Goal: Information Seeking & Learning: Learn about a topic

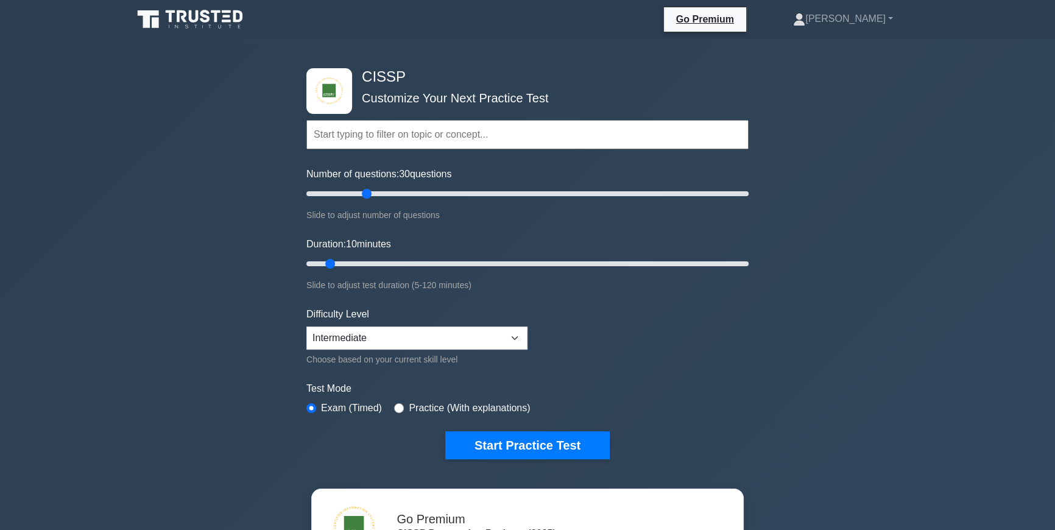
drag, startPoint x: 326, startPoint y: 192, endPoint x: 365, endPoint y: 193, distance: 39.6
type input "30"
click at [365, 192] on input "Number of questions: 30 questions" at bounding box center [527, 193] width 442 height 15
drag, startPoint x: 332, startPoint y: 264, endPoint x: 415, endPoint y: 262, distance: 82.8
type input "35"
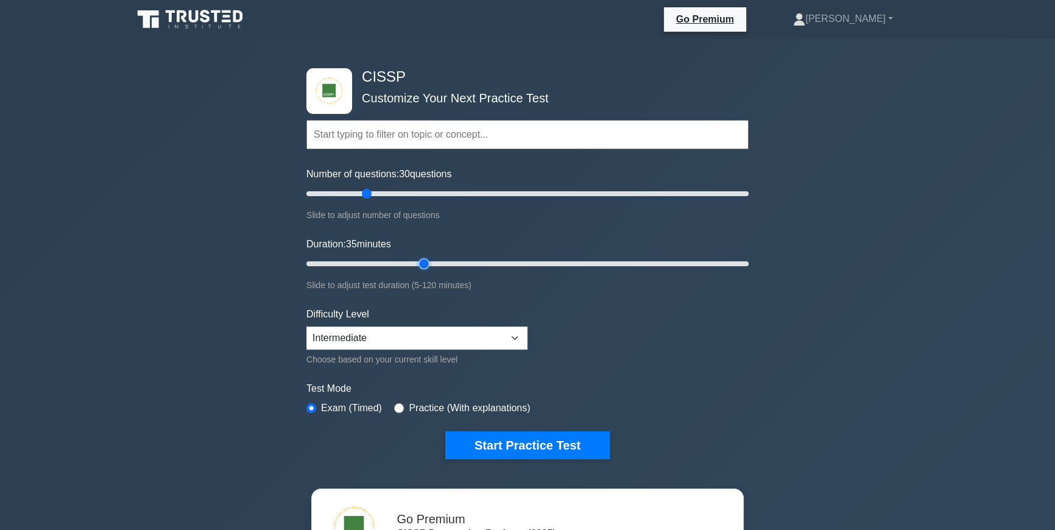
click at [415, 262] on input "Duration: 35 minutes" at bounding box center [527, 263] width 442 height 15
click at [518, 337] on select "Beginner Intermediate Expert" at bounding box center [416, 337] width 221 height 23
select select "beginner"
click at [306, 326] on select "Beginner Intermediate Expert" at bounding box center [416, 337] width 221 height 23
click at [508, 445] on button "Start Practice Test" at bounding box center [527, 445] width 164 height 28
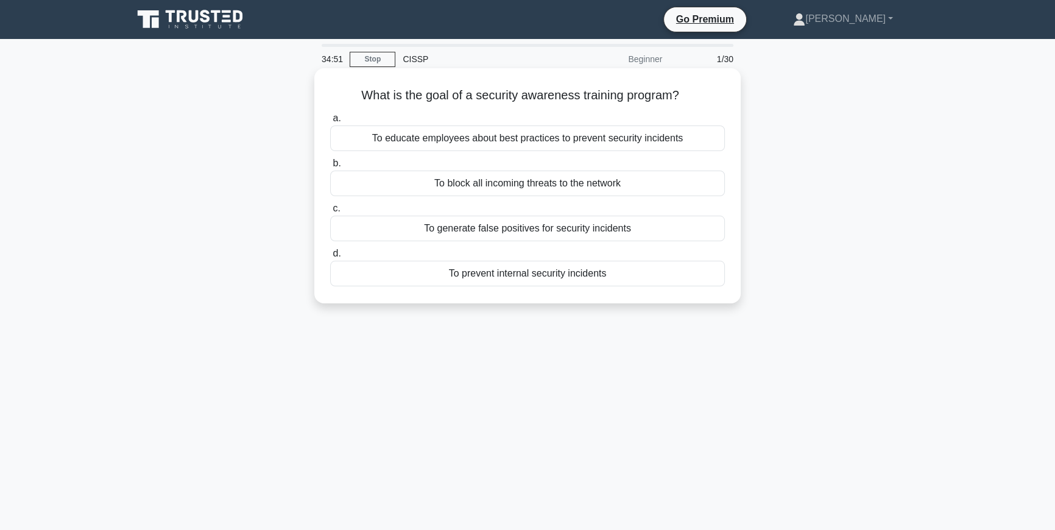
click at [583, 139] on div "To educate employees about best practices to prevent security incidents" at bounding box center [527, 138] width 395 height 26
click at [330, 122] on input "a. To educate employees about best practices to prevent security incidents" at bounding box center [330, 118] width 0 height 8
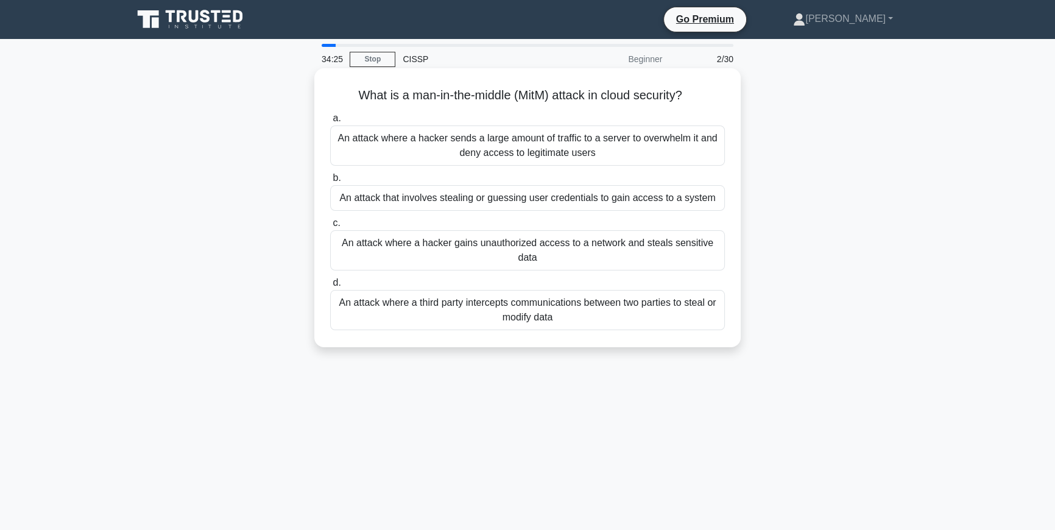
click at [531, 318] on div "An attack where a third party intercepts communications between two parties to …" at bounding box center [527, 310] width 395 height 40
click at [330, 287] on input "d. An attack where a third party intercepts communications between two parties …" at bounding box center [330, 283] width 0 height 8
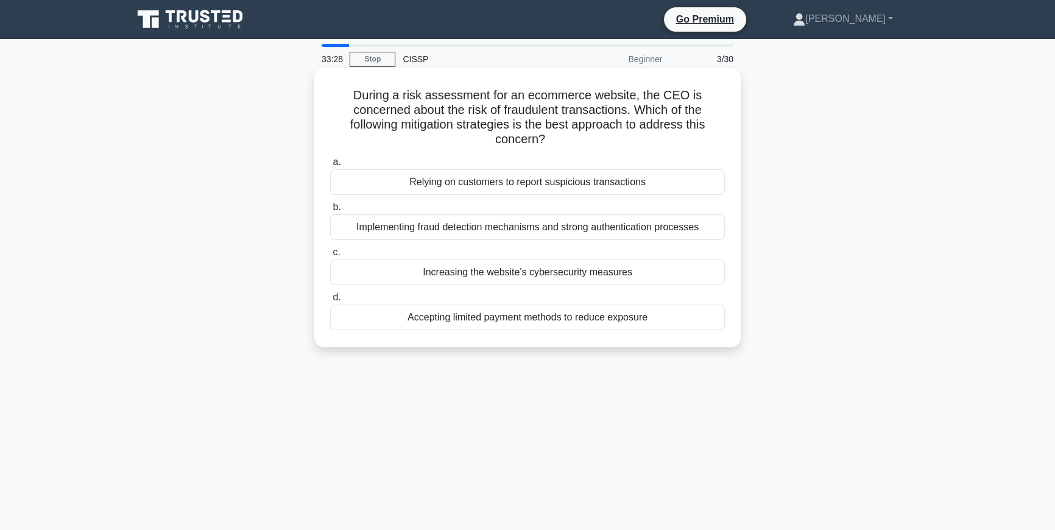
click at [514, 230] on div "Implementing fraud detection mechanisms and strong authentication processes" at bounding box center [527, 227] width 395 height 26
click at [330, 211] on input "b. Implementing fraud detection mechanisms and strong authentication processes" at bounding box center [330, 207] width 0 height 8
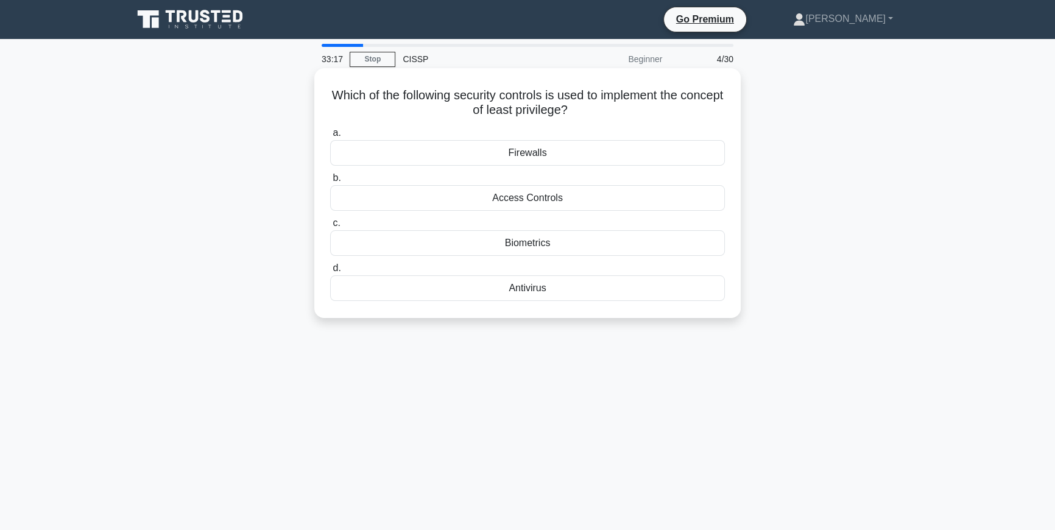
click at [588, 197] on div "Access Controls" at bounding box center [527, 198] width 395 height 26
click at [330, 182] on input "b. Access Controls" at bounding box center [330, 178] width 0 height 8
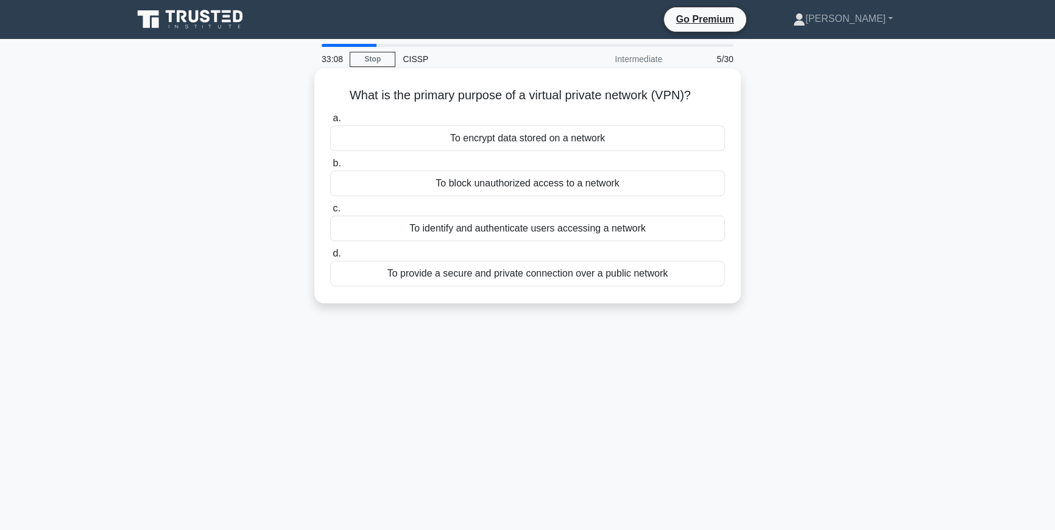
click at [597, 277] on div "To provide a secure and private connection over a public network" at bounding box center [527, 274] width 395 height 26
click at [330, 258] on input "d. To provide a secure and private connection over a public network" at bounding box center [330, 254] width 0 height 8
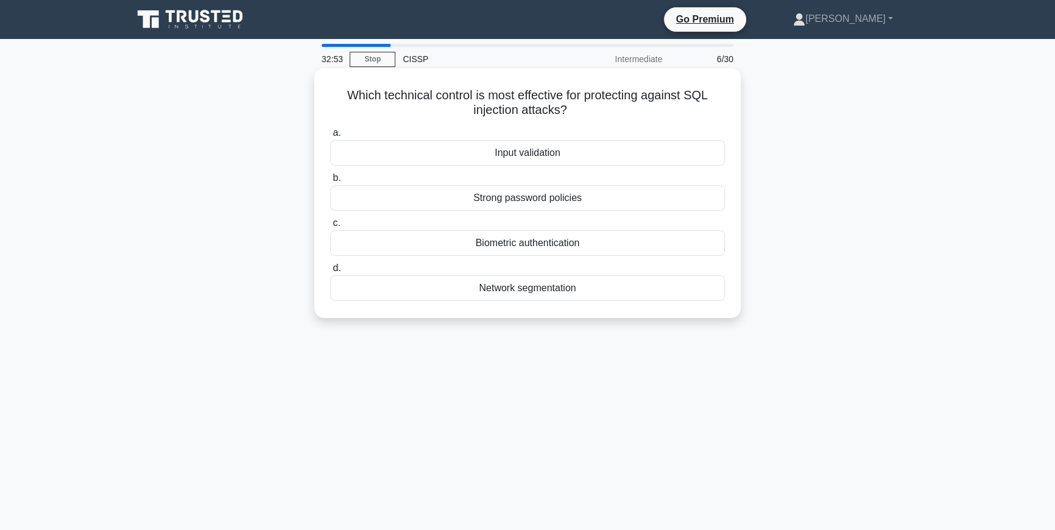
click at [596, 154] on div "Input validation" at bounding box center [527, 153] width 395 height 26
click at [330, 137] on input "a. Input validation" at bounding box center [330, 133] width 0 height 8
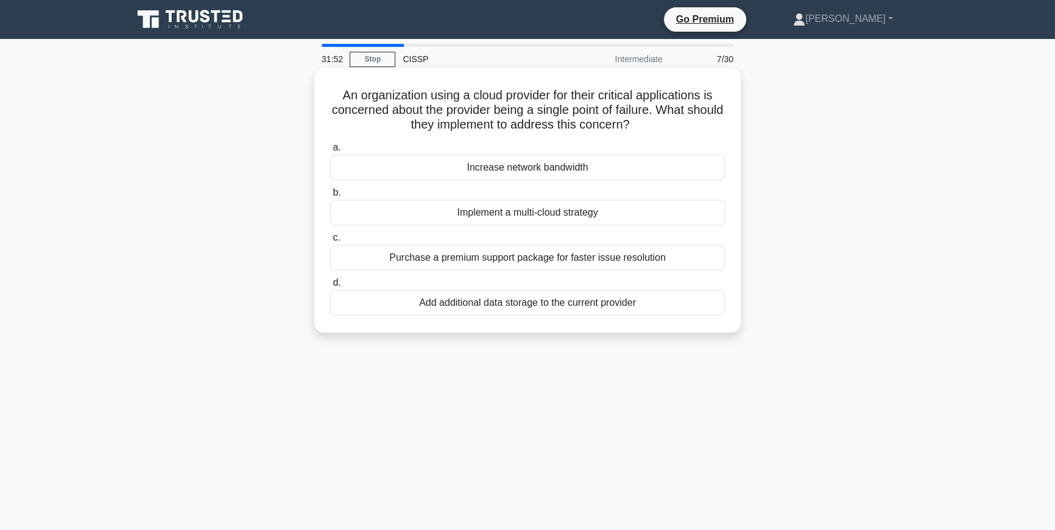
click at [536, 212] on div "Implement a multi-cloud strategy" at bounding box center [527, 213] width 395 height 26
click at [330, 197] on input "b. Implement a multi-cloud strategy" at bounding box center [330, 193] width 0 height 8
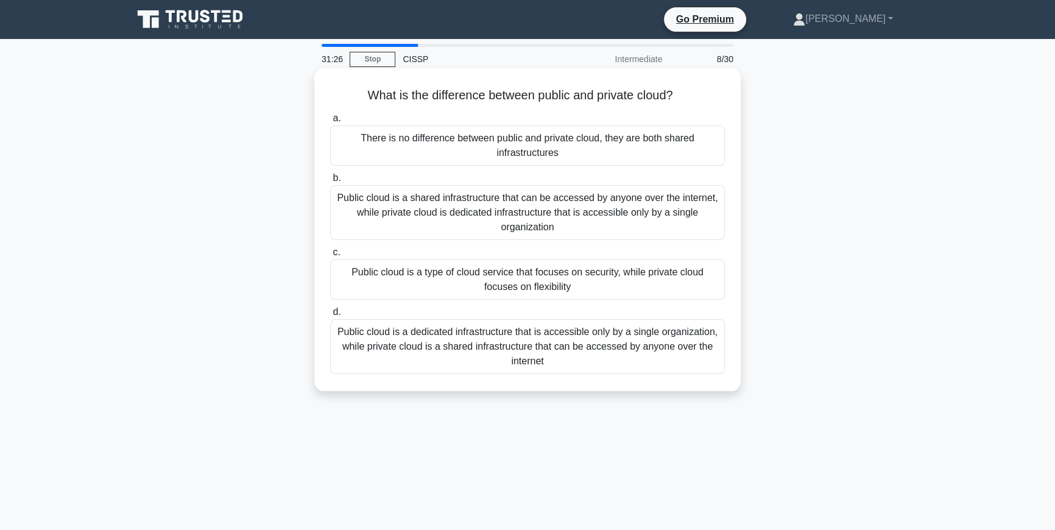
click at [549, 213] on div "Public cloud is a shared infrastructure that can be accessed by anyone over the…" at bounding box center [527, 212] width 395 height 55
click at [330, 182] on input "b. Public cloud is a shared infrastructure that can be accessed by anyone over …" at bounding box center [330, 178] width 0 height 8
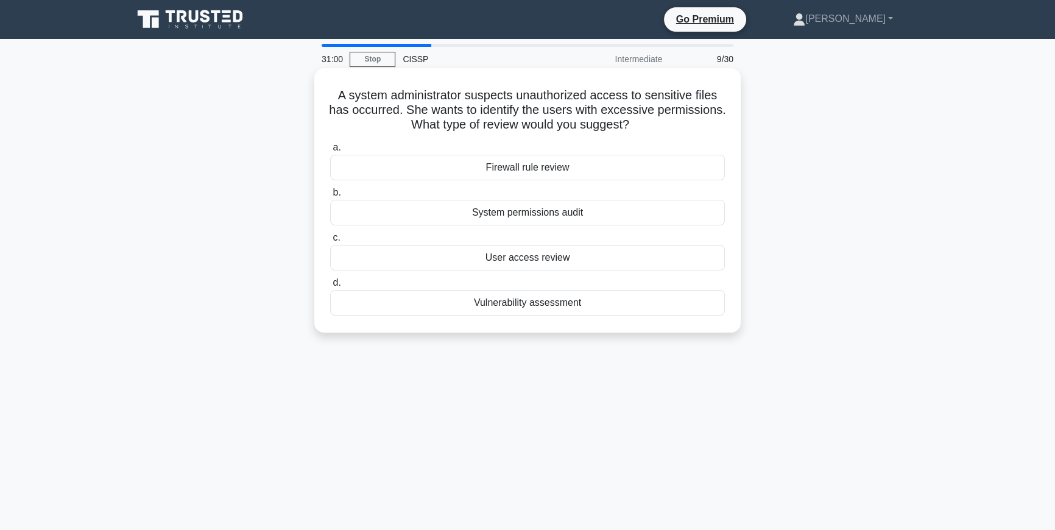
click at [538, 219] on div "System permissions audit" at bounding box center [527, 213] width 395 height 26
click at [330, 197] on input "b. System permissions audit" at bounding box center [330, 193] width 0 height 8
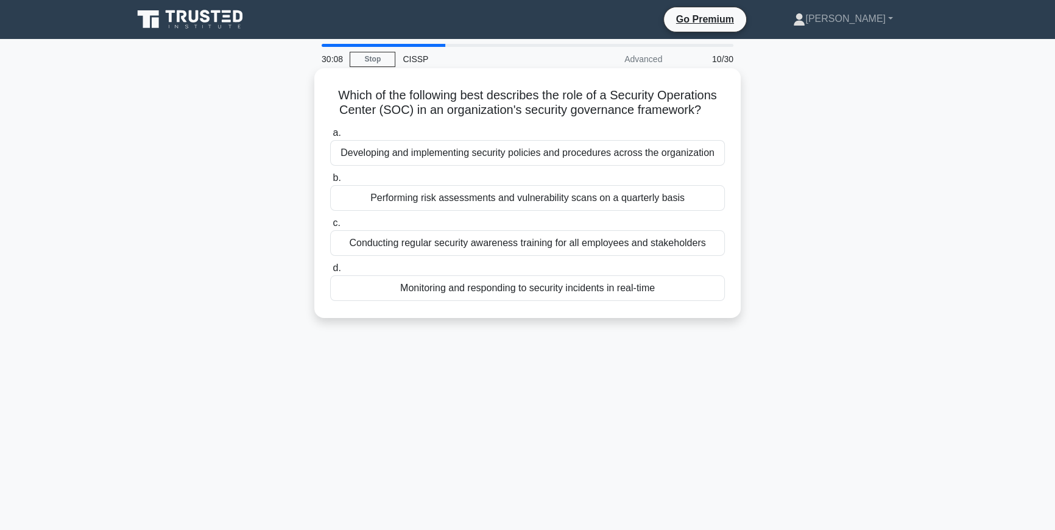
click at [554, 290] on div "Monitoring and responding to security incidents in real-time" at bounding box center [527, 288] width 395 height 26
click at [330, 272] on input "d. Monitoring and responding to security incidents in real-time" at bounding box center [330, 268] width 0 height 8
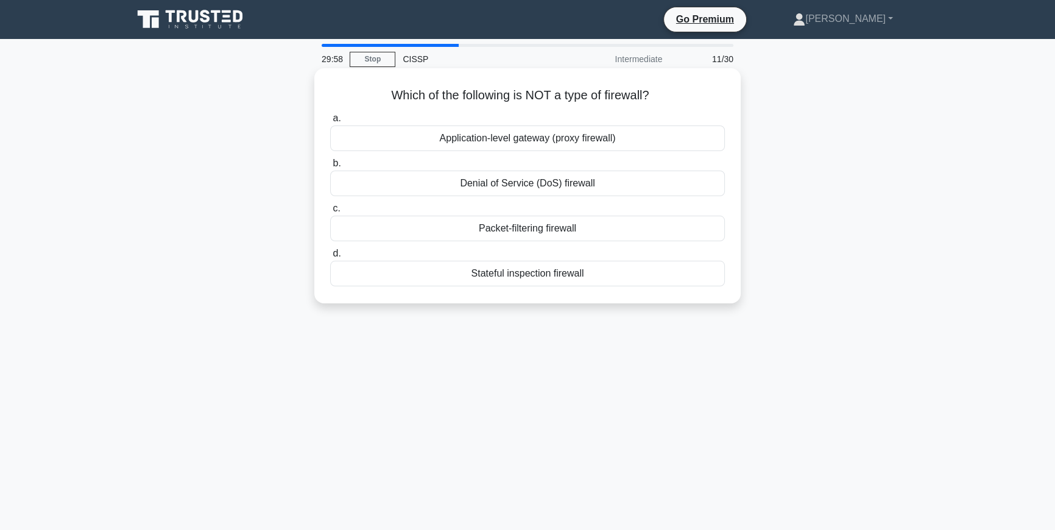
click at [548, 188] on div "Denial of Service (DoS) firewall" at bounding box center [527, 183] width 395 height 26
click at [330, 167] on input "b. Denial of Service (DoS) firewall" at bounding box center [330, 164] width 0 height 8
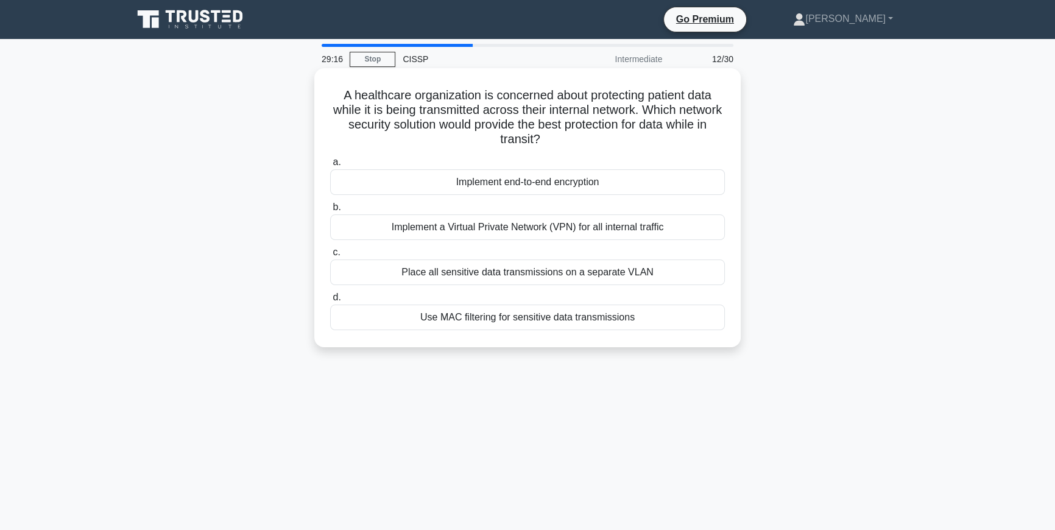
click at [591, 273] on div "Place all sensitive data transmissions on a separate VLAN" at bounding box center [527, 272] width 395 height 26
click at [330, 256] on input "c. Place all sensitive data transmissions on a separate VLAN" at bounding box center [330, 252] width 0 height 8
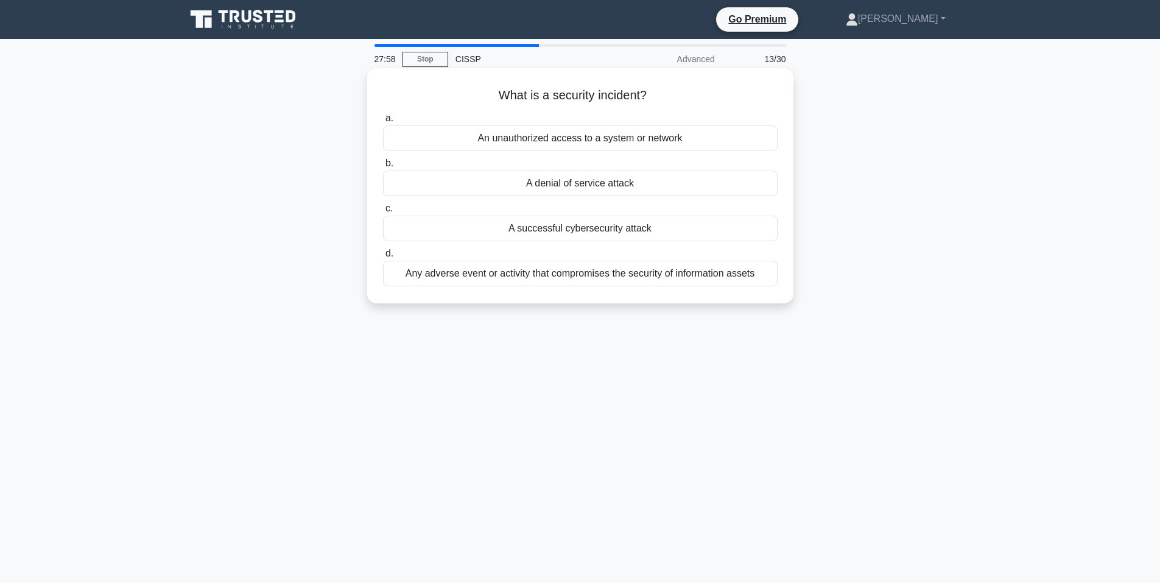
click at [555, 143] on div "An unauthorized access to a system or network" at bounding box center [580, 138] width 395 height 26
click at [383, 122] on input "a. An unauthorized access to a system or network" at bounding box center [383, 118] width 0 height 8
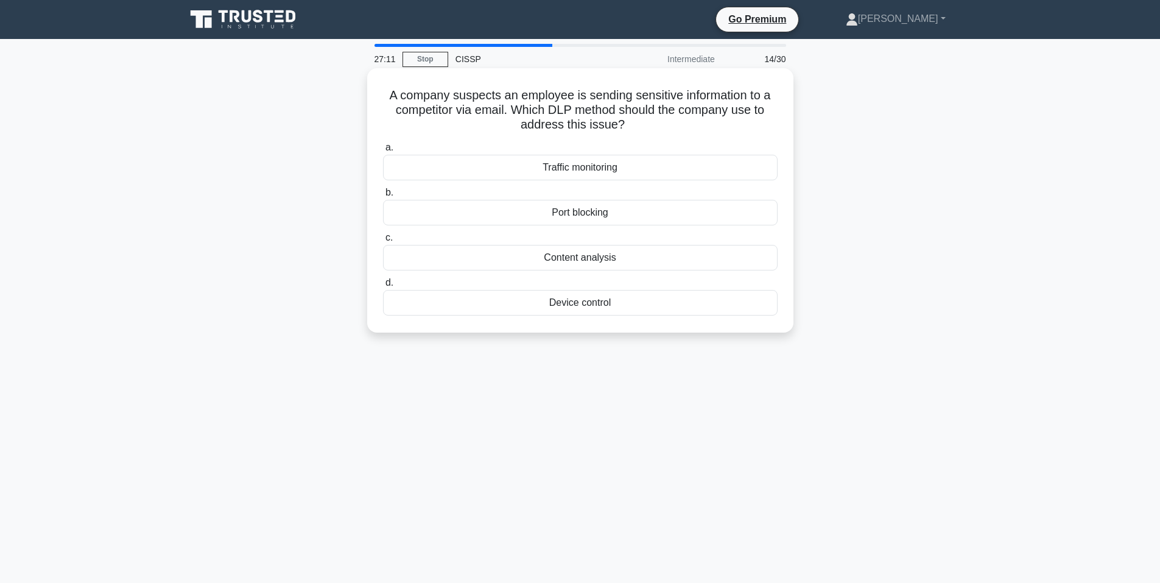
click at [608, 256] on div "Content analysis" at bounding box center [580, 258] width 395 height 26
click at [383, 242] on input "c. Content analysis" at bounding box center [383, 238] width 0 height 8
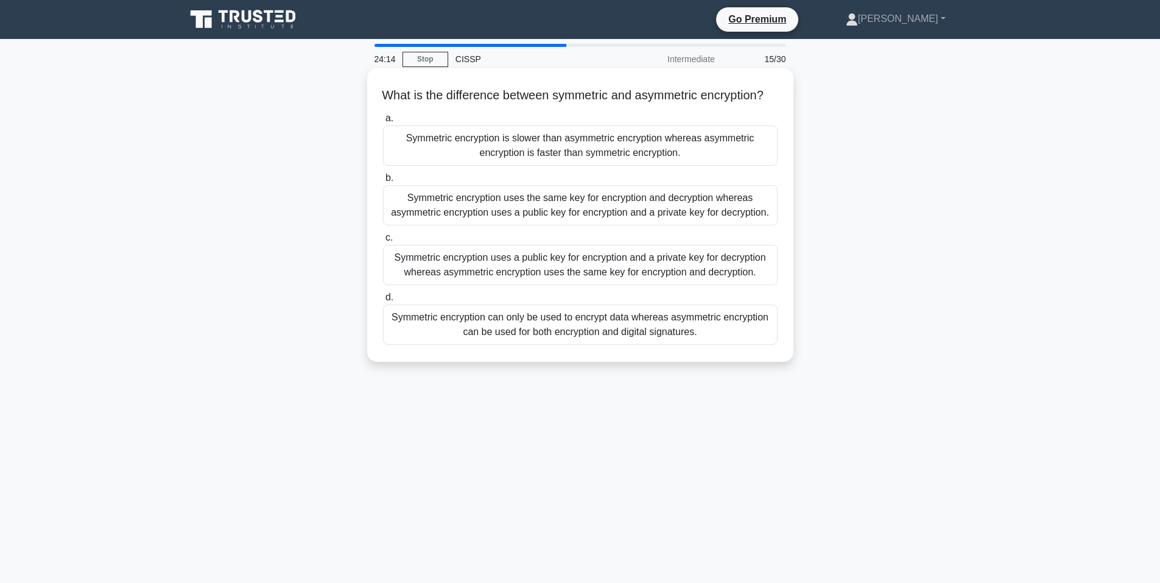
click at [632, 285] on div "Symmetric encryption uses a public key for encryption and a private key for dec…" at bounding box center [580, 265] width 395 height 40
click at [383, 242] on input "c. Symmetric encryption uses a public key for encryption and a private key for …" at bounding box center [383, 238] width 0 height 8
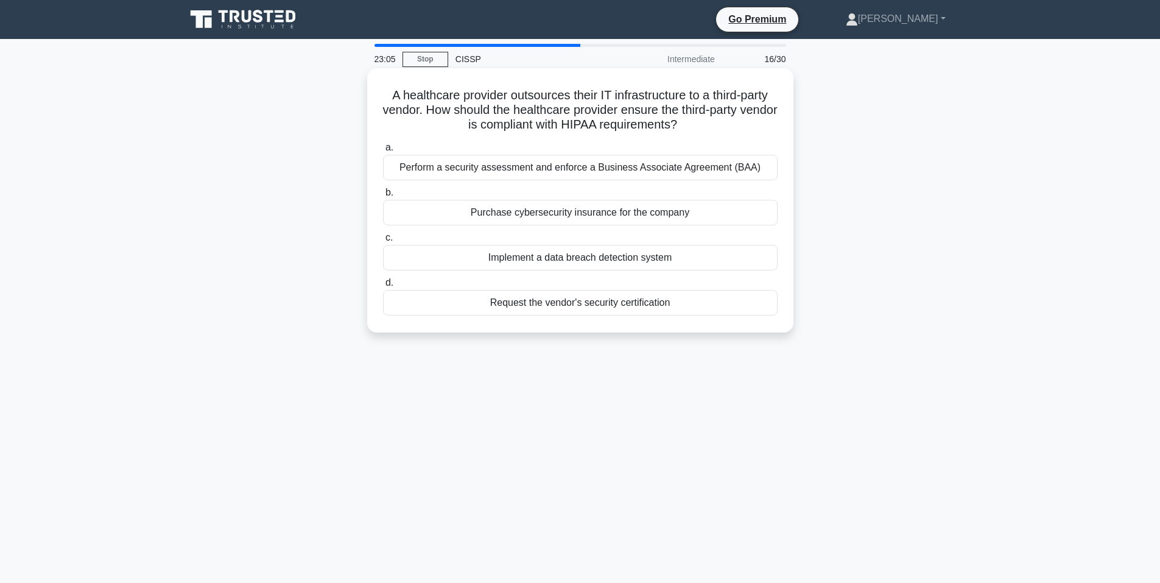
click at [610, 164] on div "Perform a security assessment and enforce a Business Associate Agreement (BAA)" at bounding box center [580, 168] width 395 height 26
click at [383, 152] on input "a. Perform a security assessment and enforce a Business Associate Agreement (BA…" at bounding box center [383, 148] width 0 height 8
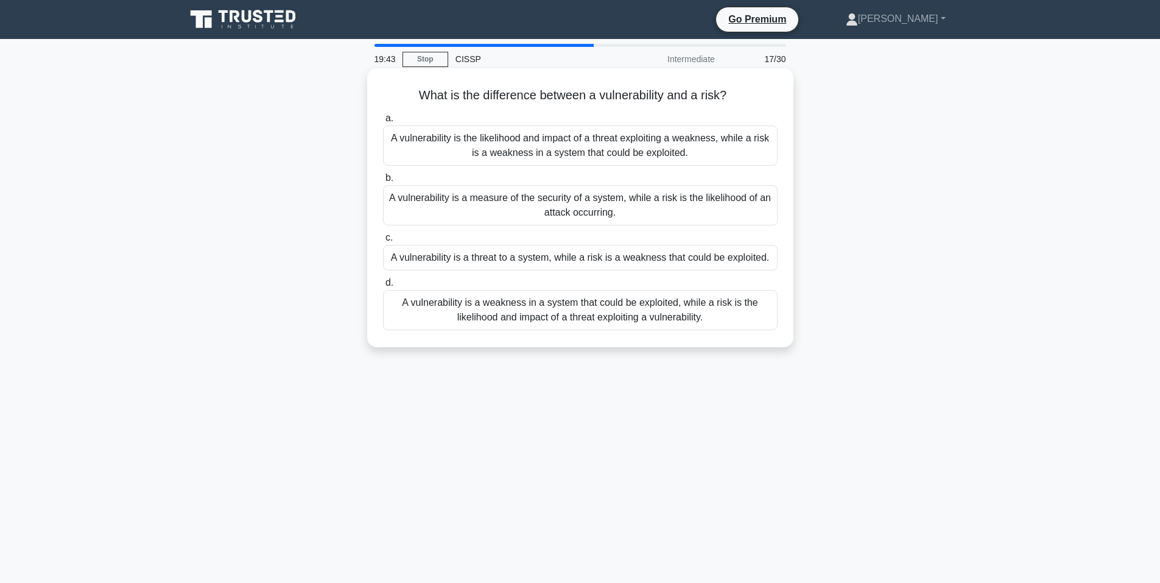
click at [574, 315] on div "A vulnerability is a weakness in a system that could be exploited, while a risk…" at bounding box center [580, 310] width 395 height 40
click at [383, 287] on input "d. A vulnerability is a weakness in a system that could be exploited, while a r…" at bounding box center [383, 283] width 0 height 8
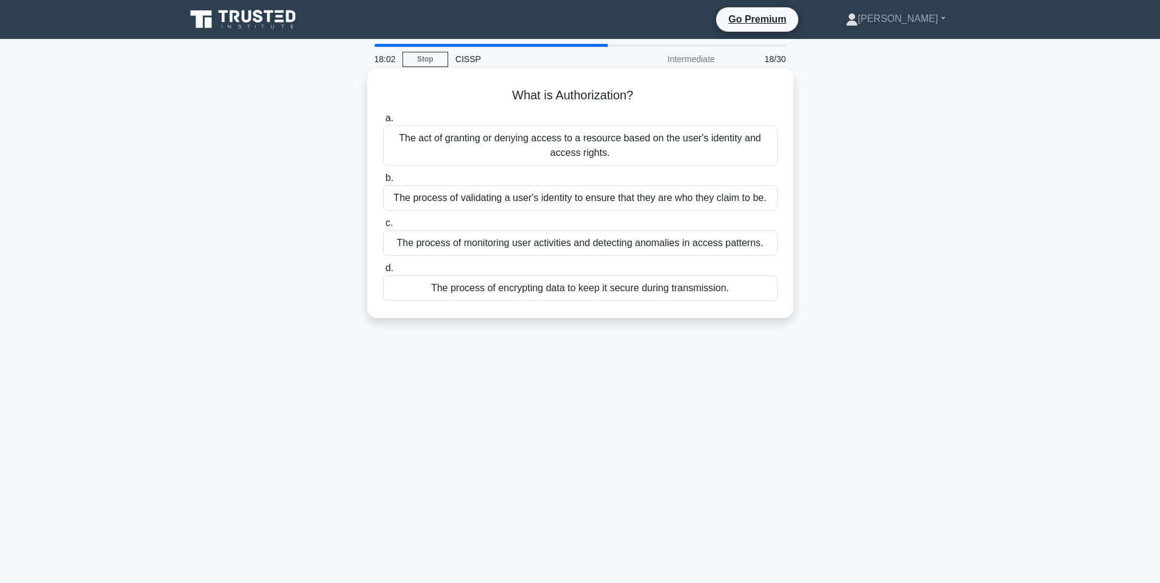
click at [586, 147] on div "The act of granting or denying access to a resource based on the user's identit…" at bounding box center [580, 145] width 395 height 40
click at [462, 152] on div "The act of granting or denying access to a resource based on the user's identit…" at bounding box center [580, 145] width 395 height 40
click at [383, 122] on input "a. The act of granting or denying access to a resource based on the user's iden…" at bounding box center [383, 118] width 0 height 8
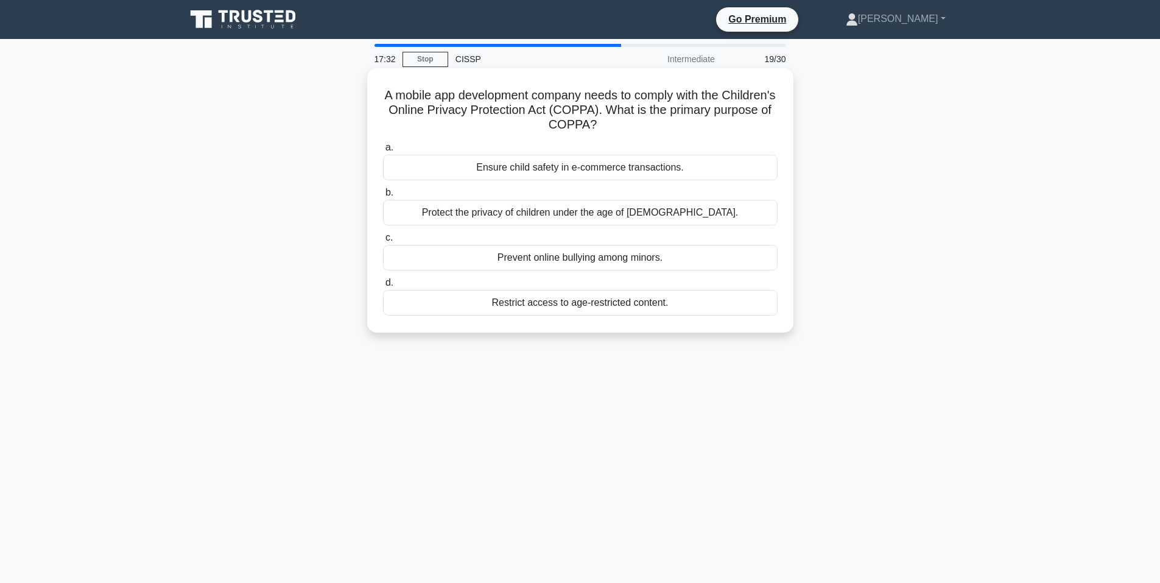
click at [589, 299] on div "Restrict access to age-restricted content." at bounding box center [580, 303] width 395 height 26
click at [383, 287] on input "d. Restrict access to age-restricted content." at bounding box center [383, 283] width 0 height 8
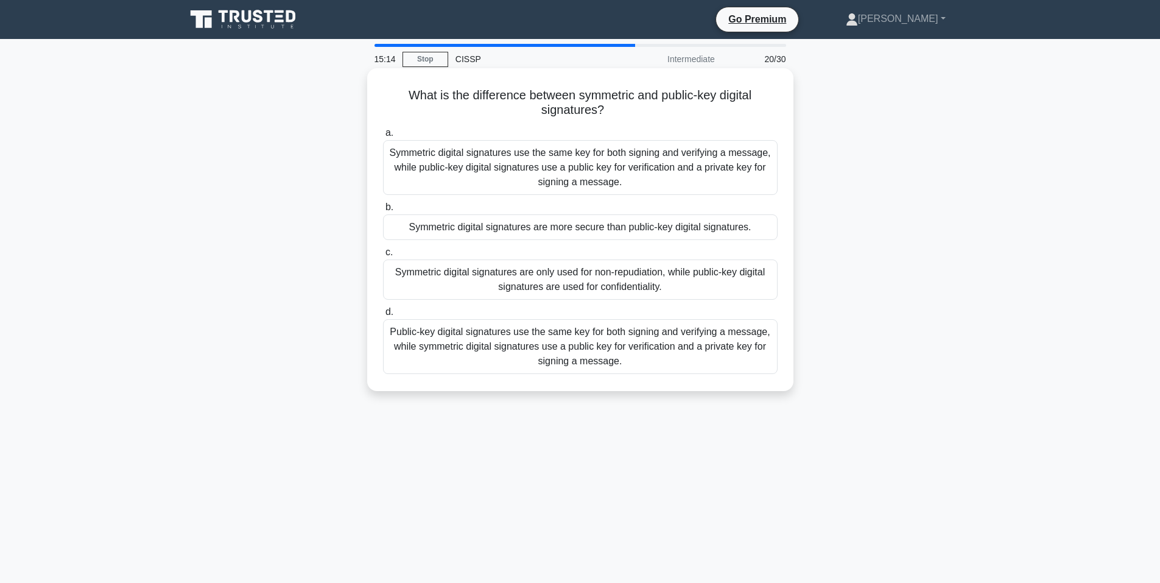
click at [591, 286] on div "Symmetric digital signatures are only used for non-repudiation, while public-ke…" at bounding box center [580, 279] width 395 height 40
click at [383, 256] on input "c. Symmetric digital signatures are only used for non-repudiation, while public…" at bounding box center [383, 252] width 0 height 8
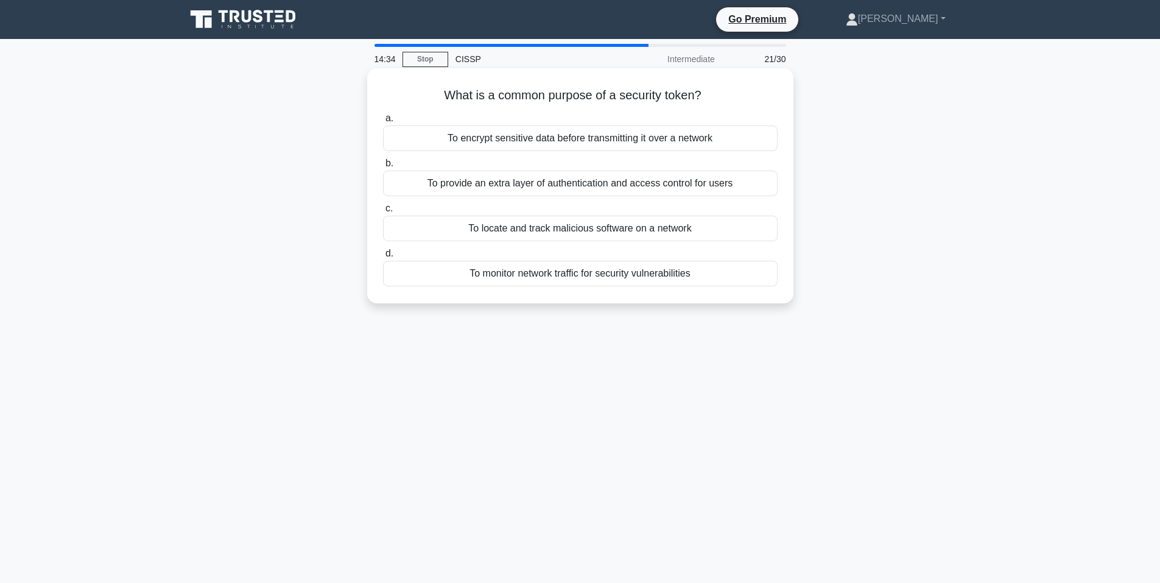
click at [603, 183] on div "To provide an extra layer of authentication and access control for users" at bounding box center [580, 183] width 395 height 26
click at [383, 167] on input "b. To provide an extra layer of authentication and access control for users" at bounding box center [383, 164] width 0 height 8
click at [577, 143] on div "To establish ethical principles and standards for professionals" at bounding box center [580, 138] width 395 height 26
click at [383, 122] on input "a. To establish ethical principles and standards for professionals" at bounding box center [383, 118] width 0 height 8
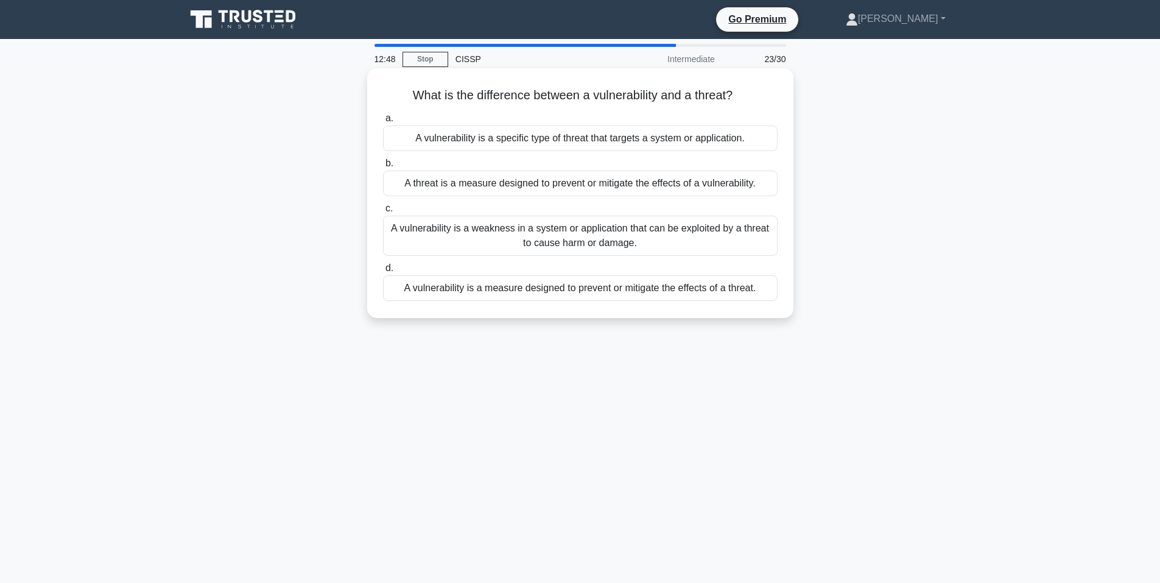
click at [591, 242] on div "A vulnerability is a weakness in a system or application that can be exploited …" at bounding box center [580, 236] width 395 height 40
click at [383, 213] on input "c. A vulnerability is a weakness in a system or application that can be exploit…" at bounding box center [383, 209] width 0 height 8
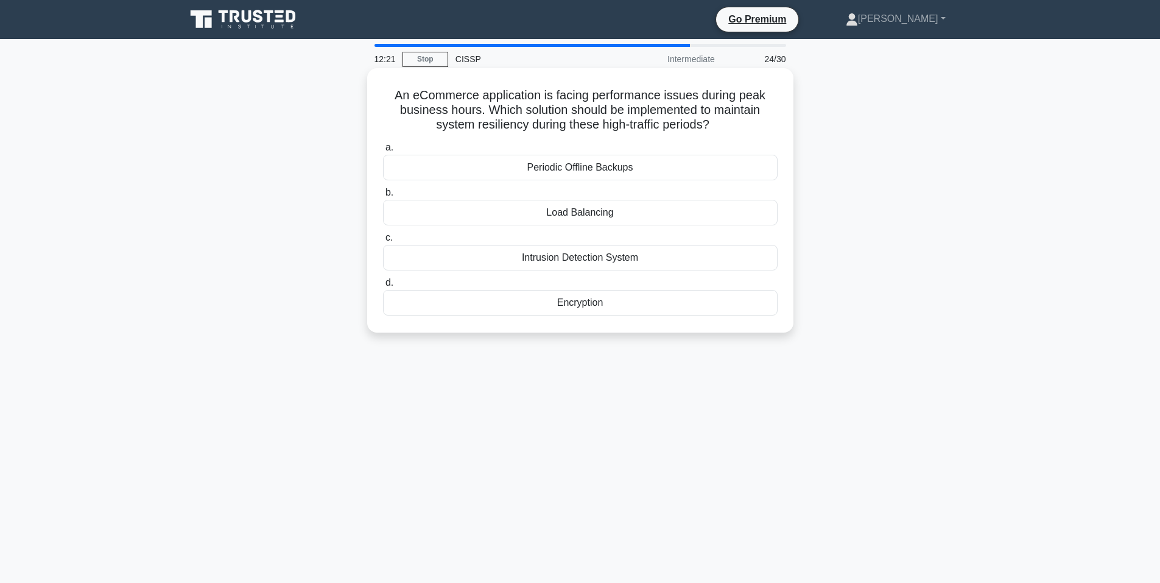
click at [655, 215] on div "Load Balancing" at bounding box center [580, 213] width 395 height 26
click at [383, 197] on input "b. Load Balancing" at bounding box center [383, 193] width 0 height 8
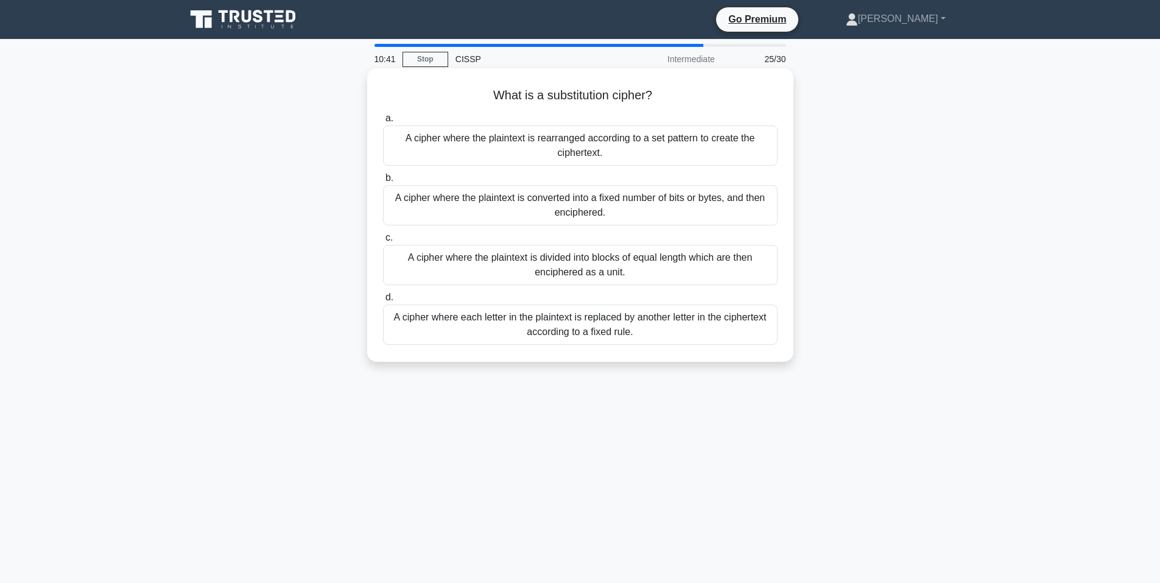
click at [597, 328] on div "A cipher where each letter in the plaintext is replaced by another letter in th…" at bounding box center [580, 324] width 395 height 40
click at [383, 301] on input "d. A cipher where each letter in the plaintext is replaced by another letter in…" at bounding box center [383, 297] width 0 height 8
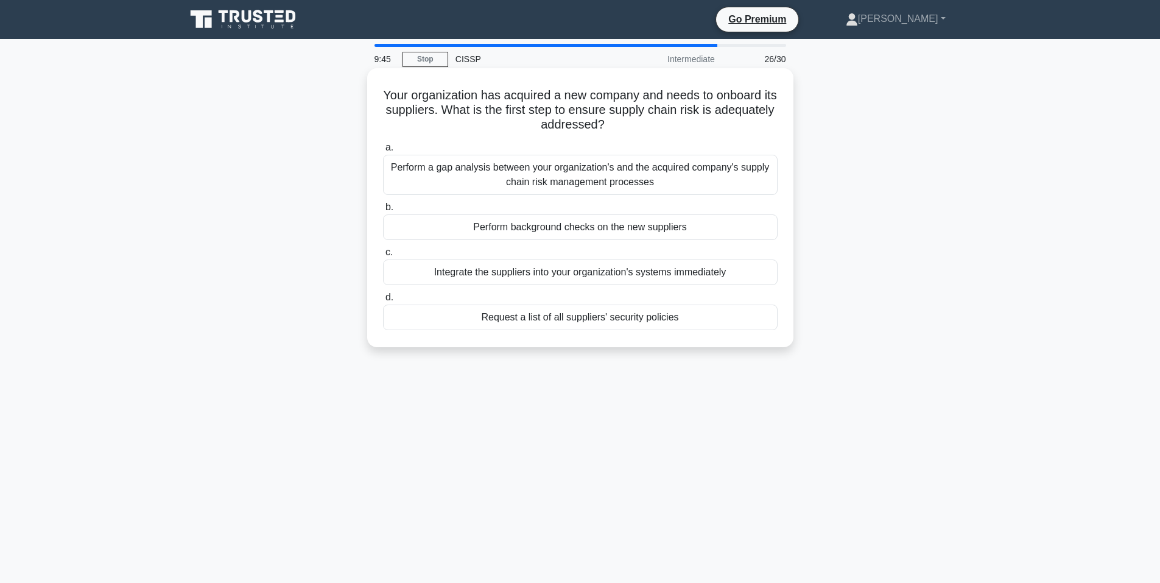
click at [621, 177] on div "Perform a gap analysis between your organization's and the acquired company's s…" at bounding box center [580, 175] width 395 height 40
click at [383, 152] on input "a. Perform a gap analysis between your organization's and the acquired company'…" at bounding box center [383, 148] width 0 height 8
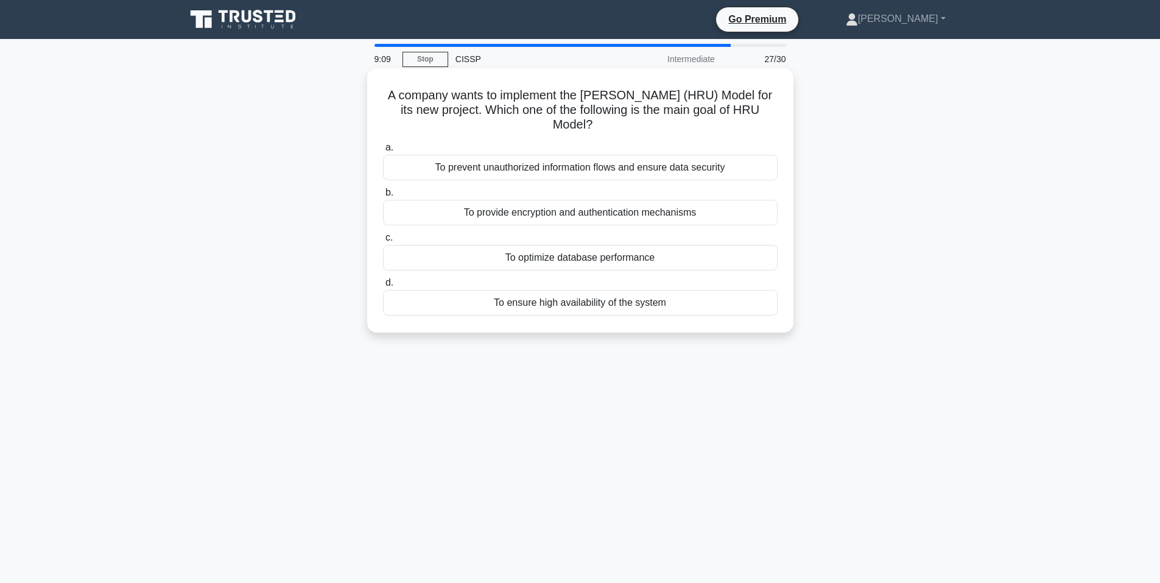
click at [634, 165] on div "To prevent unauthorized information flows and ensure data security" at bounding box center [580, 168] width 395 height 26
click at [383, 152] on input "a. To prevent unauthorized information flows and ensure data security" at bounding box center [383, 148] width 0 height 8
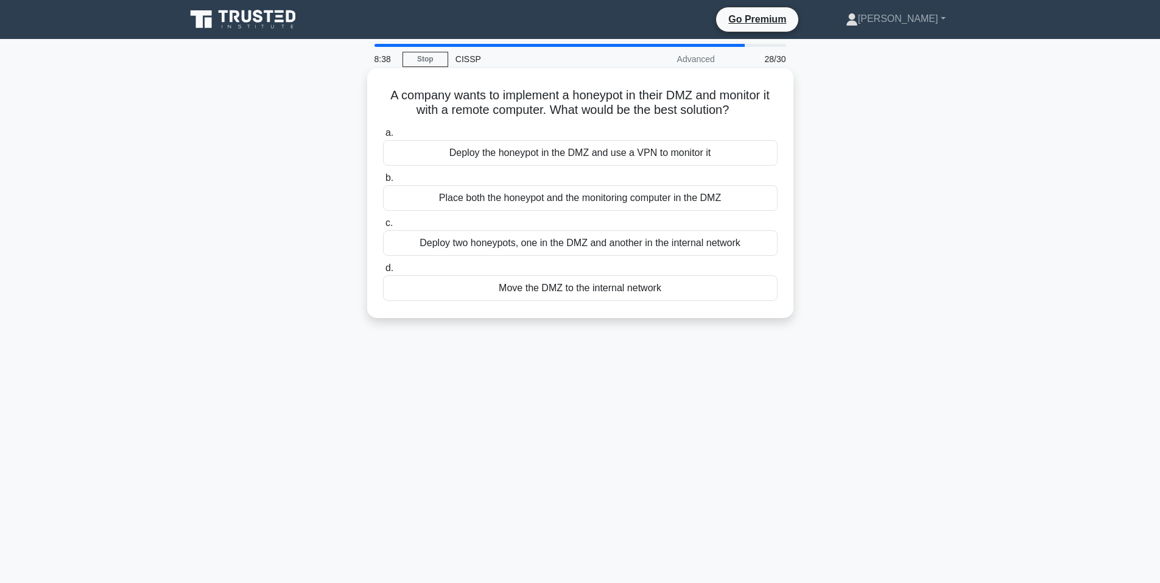
click at [589, 202] on div "Place both the honeypot and the monitoring computer in the DMZ" at bounding box center [580, 198] width 395 height 26
click at [383, 182] on input "b. Place both the honeypot and the monitoring computer in the DMZ" at bounding box center [383, 178] width 0 height 8
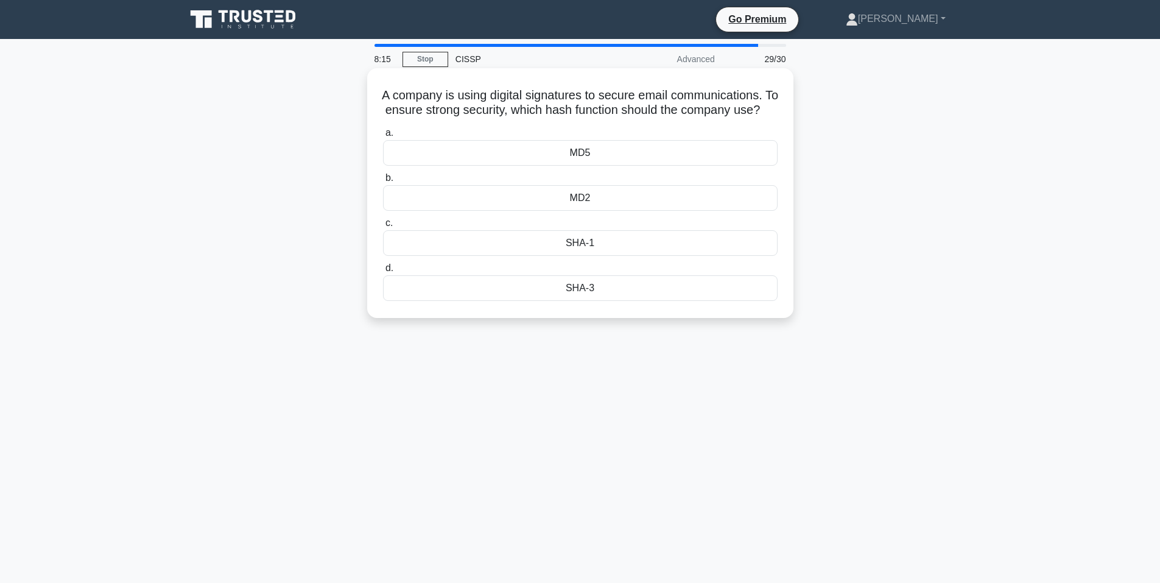
click at [678, 166] on div "MD5" at bounding box center [580, 153] width 395 height 26
click at [383, 137] on input "a. MD5" at bounding box center [383, 133] width 0 height 8
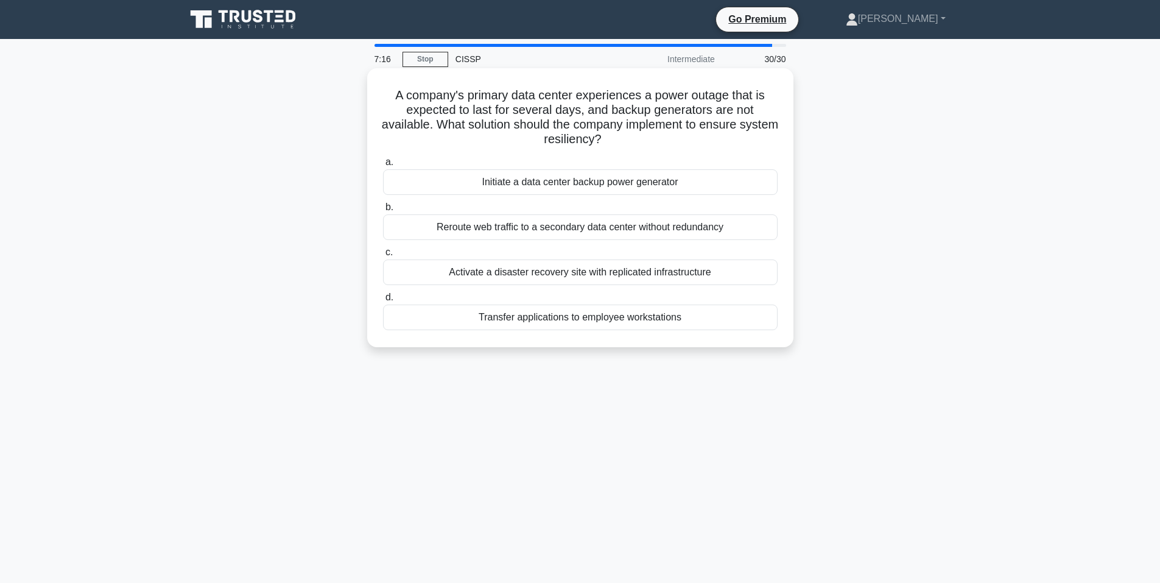
click at [558, 229] on div "Reroute web traffic to a secondary data center without redundancy" at bounding box center [580, 227] width 395 height 26
click at [383, 211] on input "b. Reroute web traffic to a secondary data center without redundancy" at bounding box center [383, 207] width 0 height 8
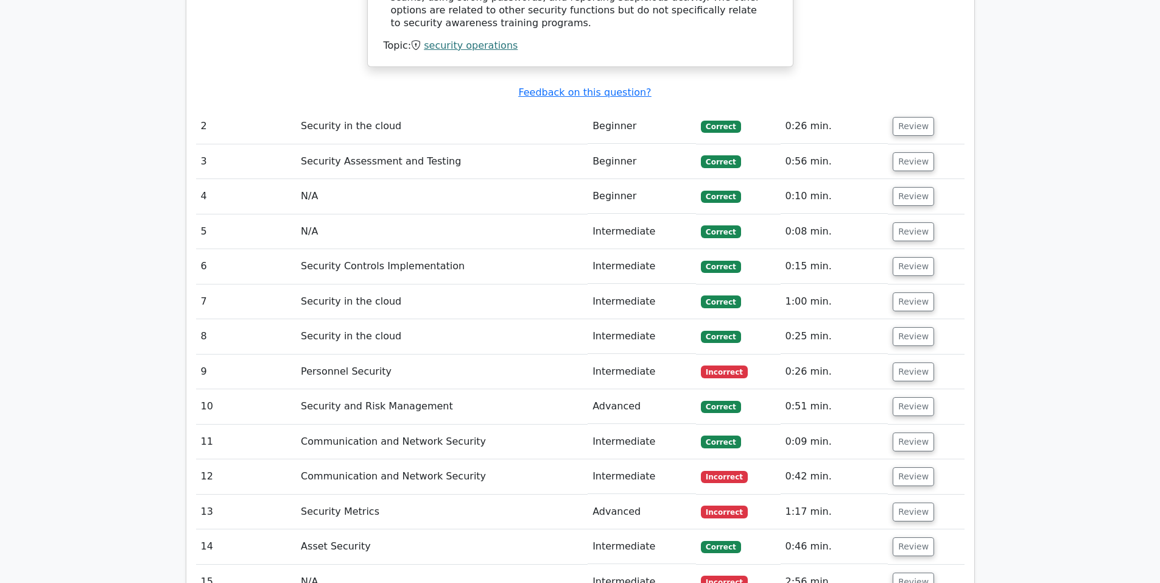
scroll to position [1624, 0]
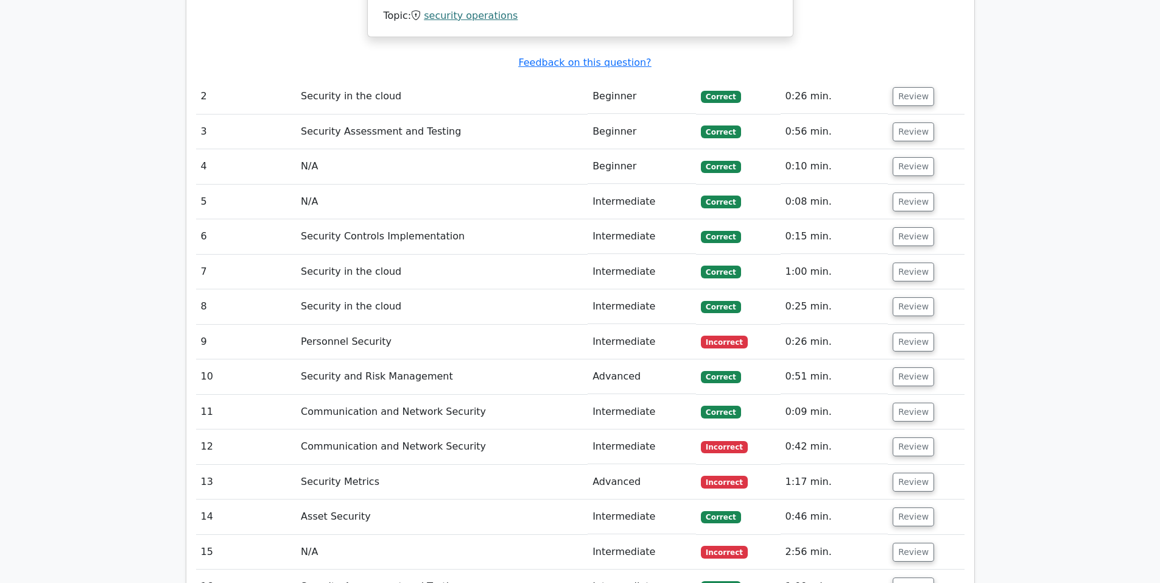
drag, startPoint x: 907, startPoint y: 304, endPoint x: 798, endPoint y: 306, distance: 108.4
click at [907, 332] on button "Review" at bounding box center [913, 341] width 41 height 19
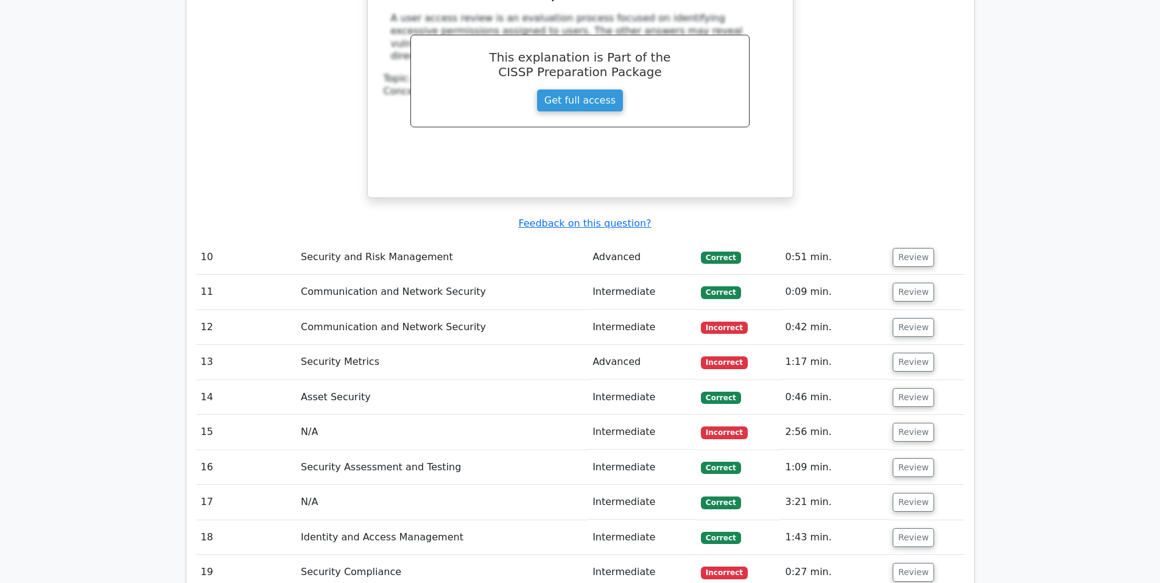
scroll to position [2334, 0]
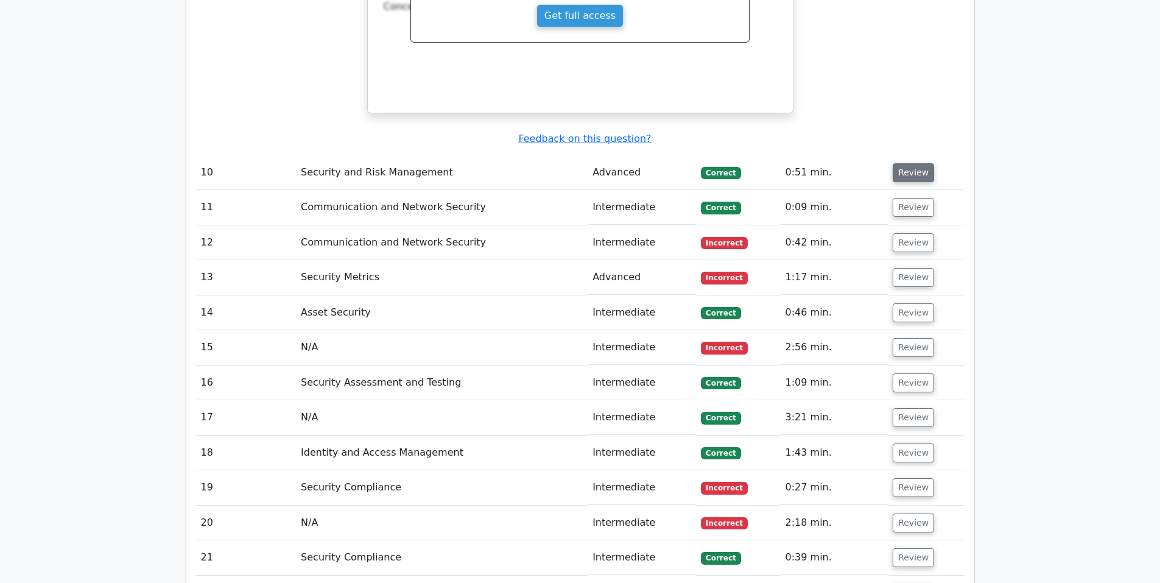
click at [913, 163] on button "Review" at bounding box center [913, 172] width 41 height 19
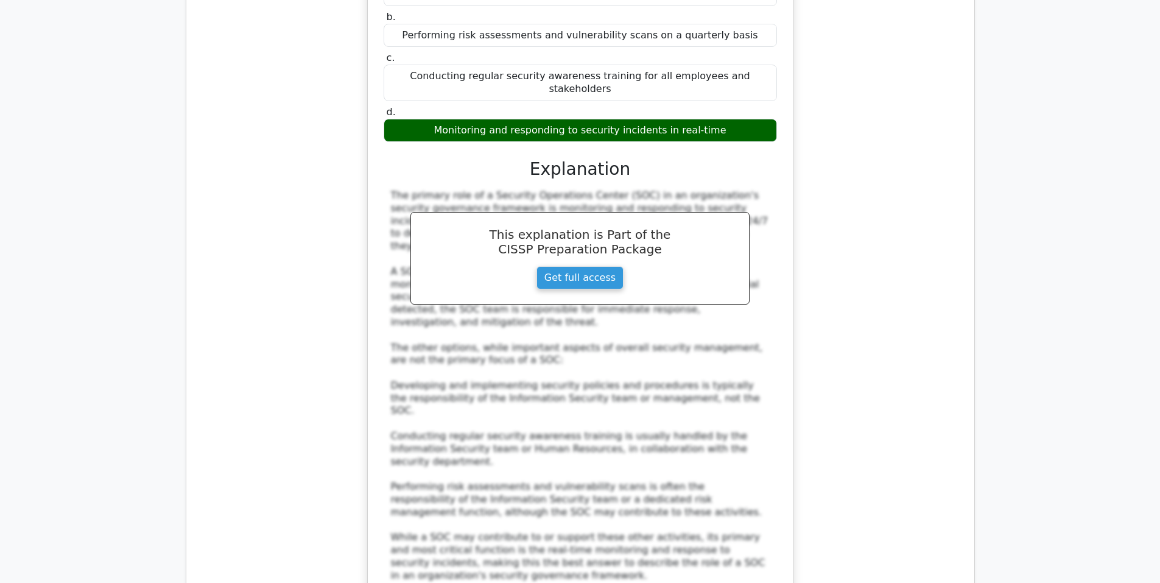
scroll to position [2842, 0]
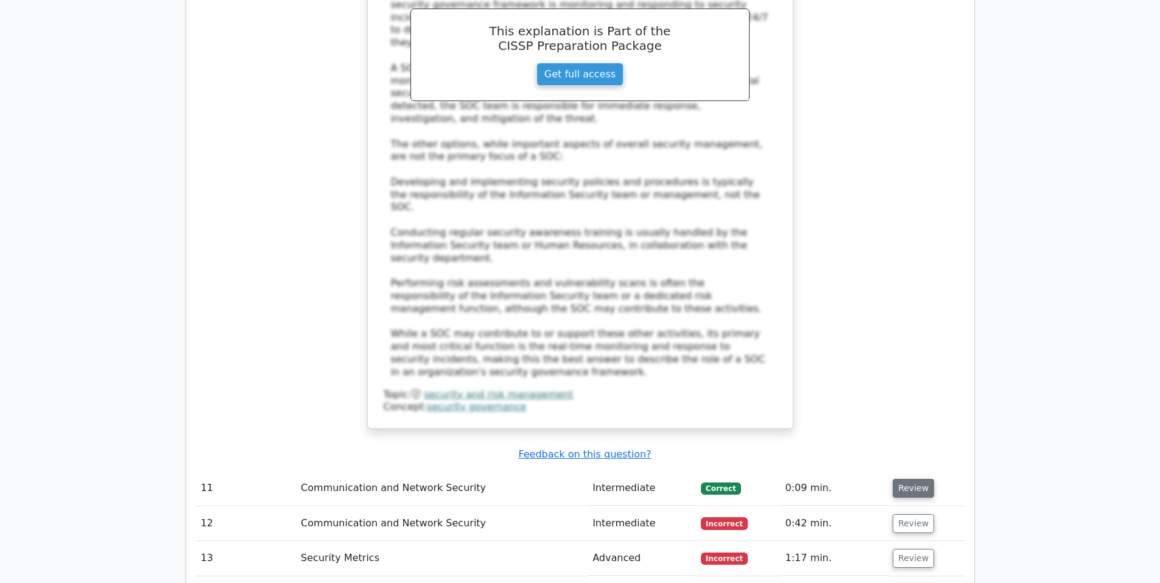
click at [905, 479] on button "Review" at bounding box center [913, 488] width 41 height 19
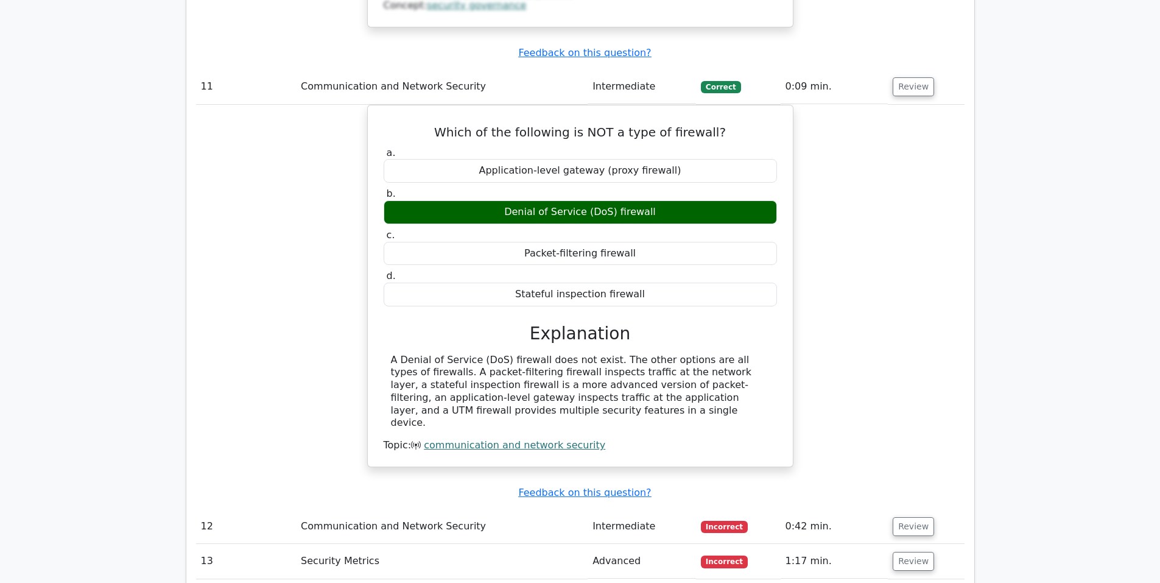
scroll to position [3349, 0]
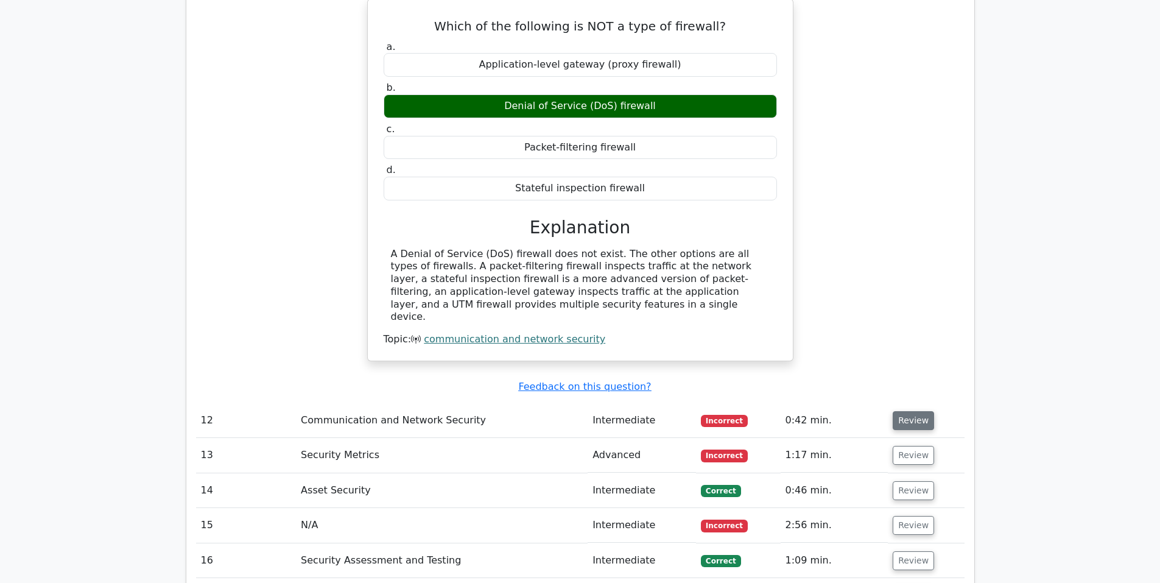
click at [912, 411] on button "Review" at bounding box center [913, 420] width 41 height 19
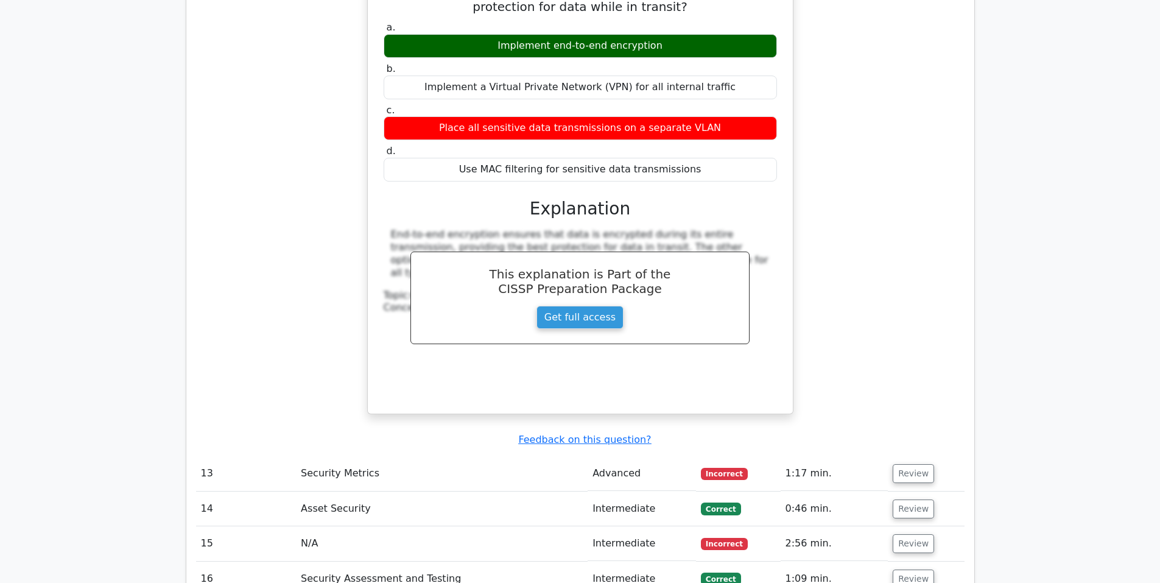
scroll to position [3958, 0]
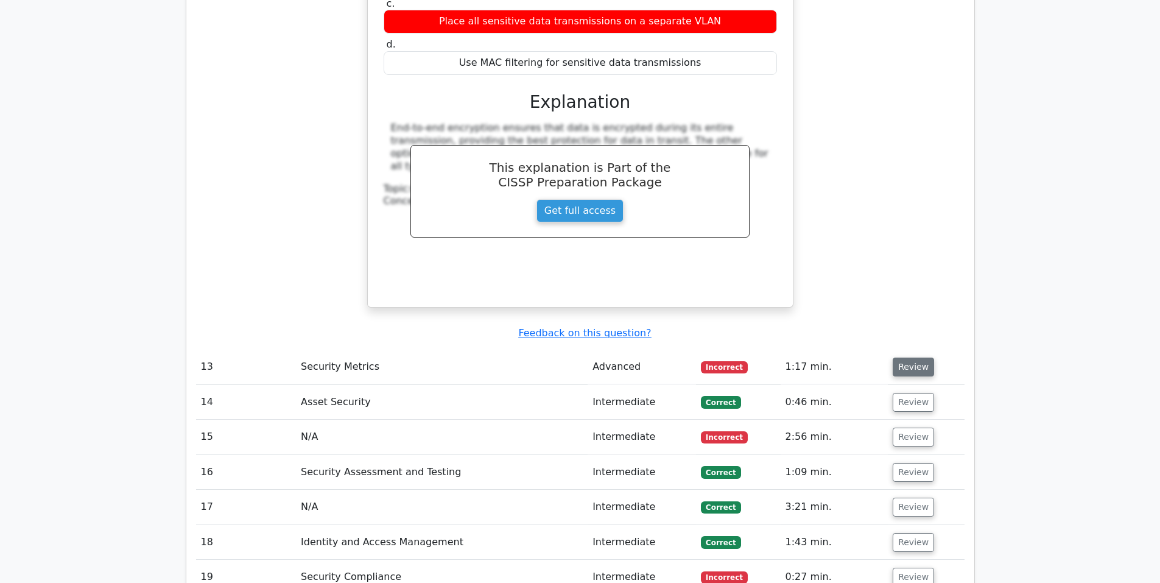
click at [901, 357] on button "Review" at bounding box center [913, 366] width 41 height 19
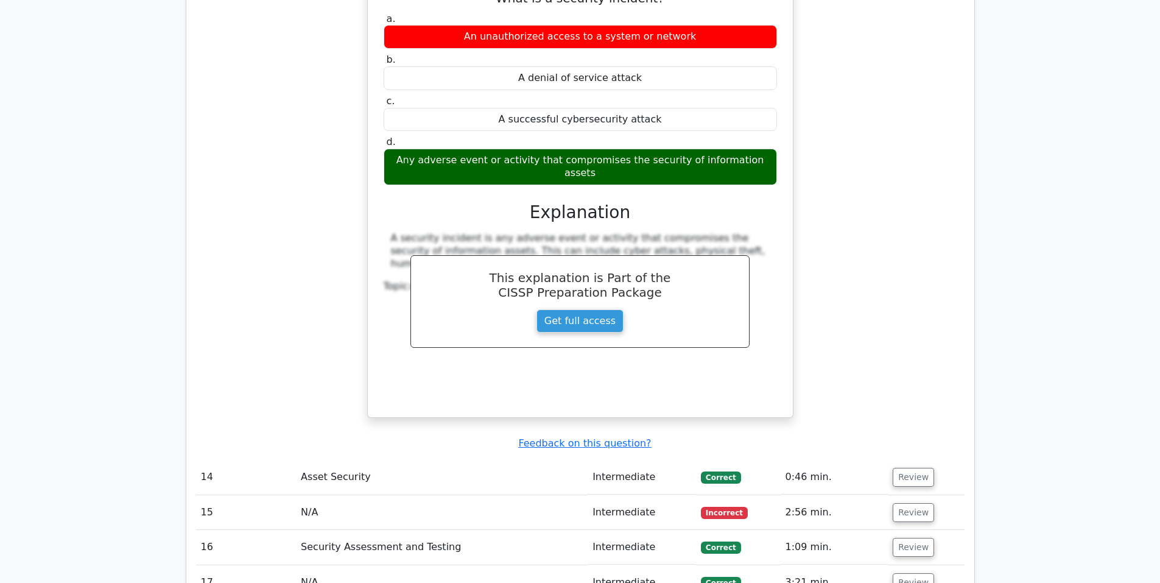
scroll to position [4465, 0]
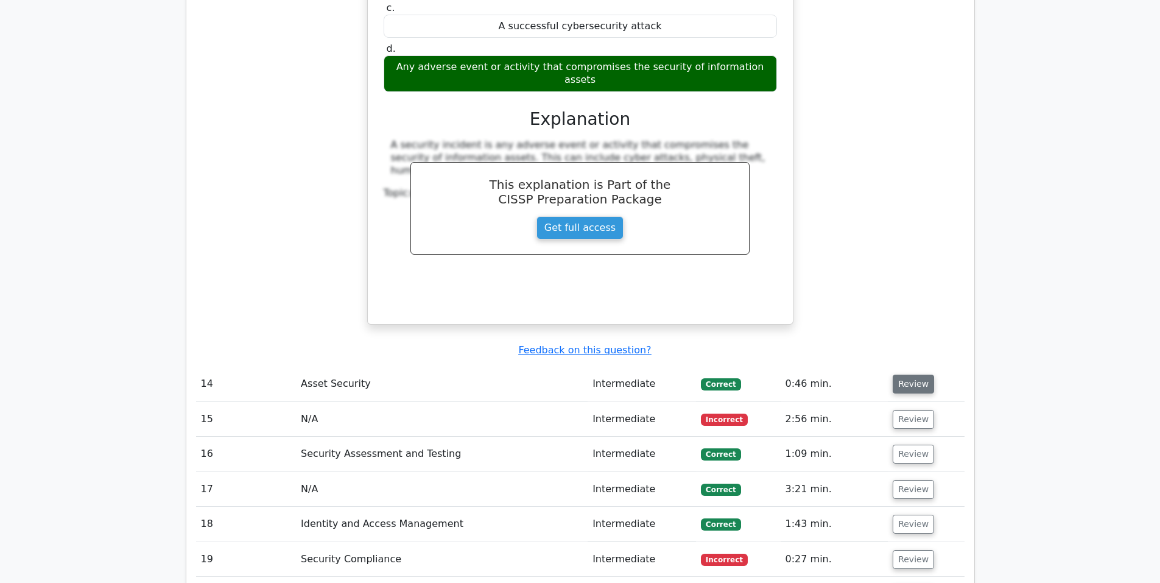
click at [914, 374] on button "Review" at bounding box center [913, 383] width 41 height 19
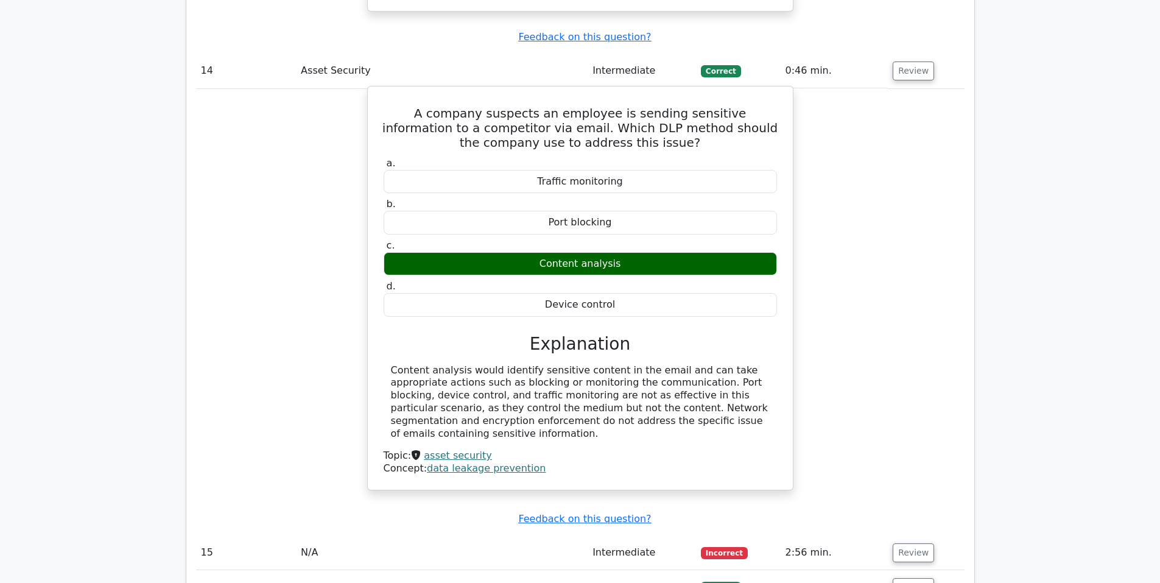
scroll to position [4871, 0]
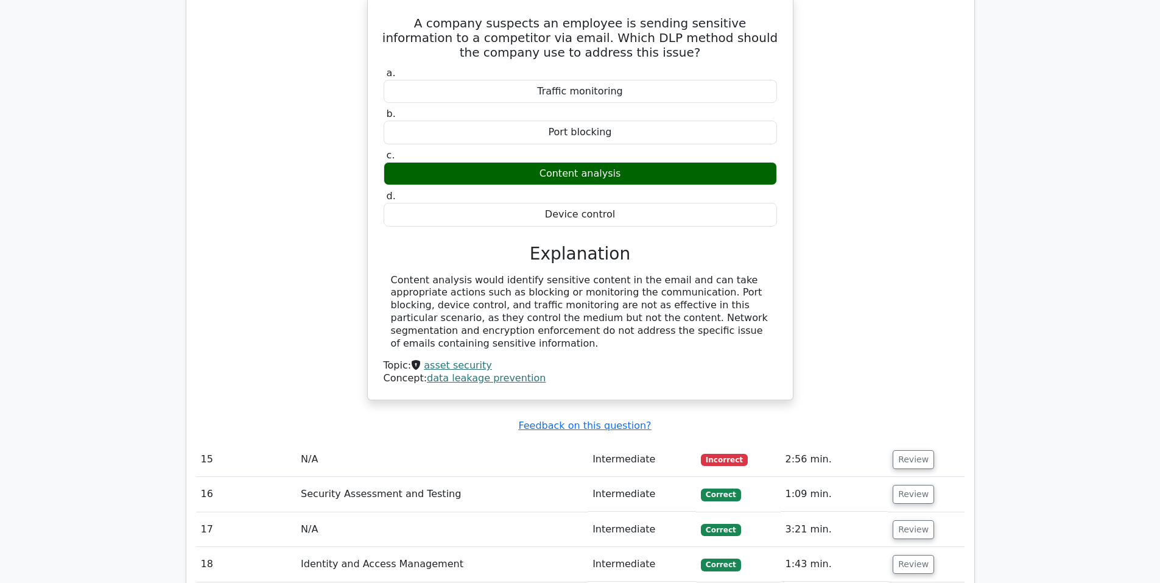
click at [930, 442] on td "Review" at bounding box center [926, 459] width 76 height 35
drag, startPoint x: 923, startPoint y: 302, endPoint x: 914, endPoint y: 302, distance: 8.5
click at [922, 450] on button "Review" at bounding box center [913, 459] width 41 height 19
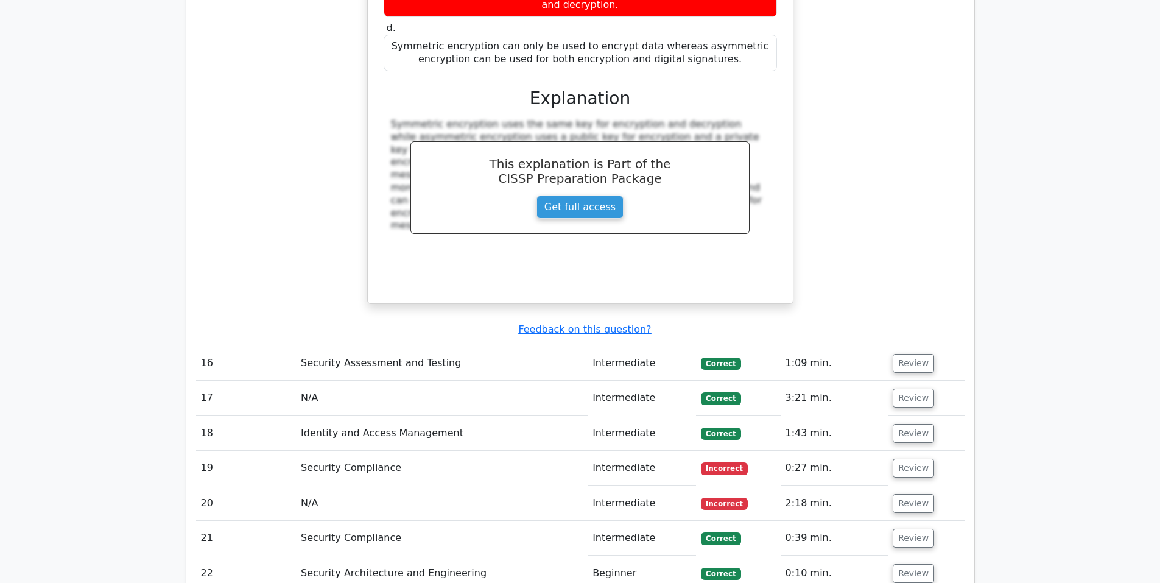
scroll to position [5683, 0]
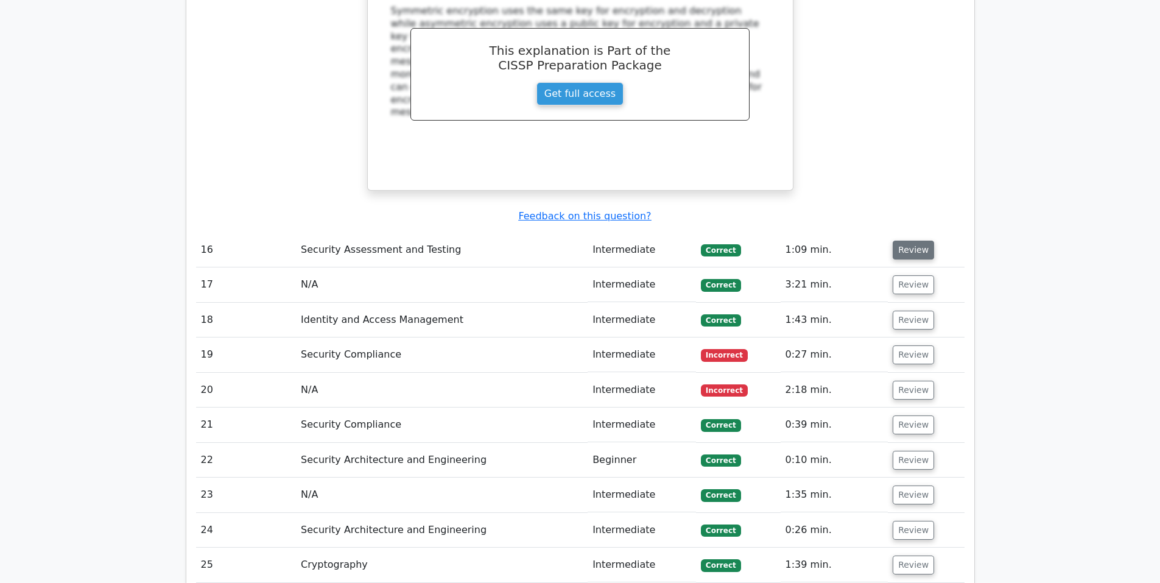
drag, startPoint x: 912, startPoint y: 85, endPoint x: 905, endPoint y: 83, distance: 6.6
click at [912, 241] on button "Review" at bounding box center [913, 250] width 41 height 19
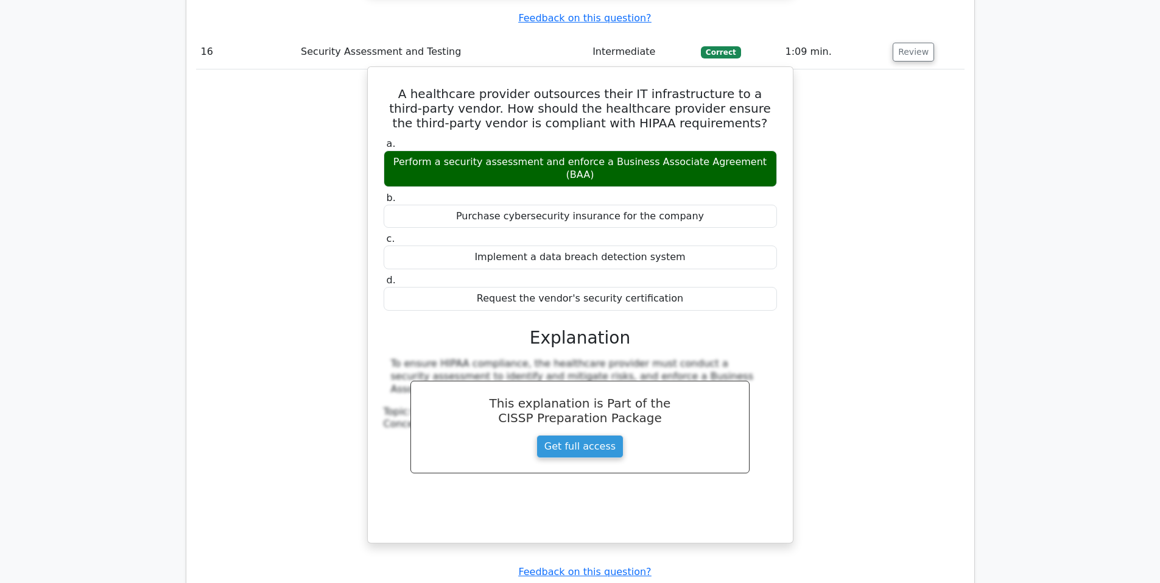
scroll to position [5987, 0]
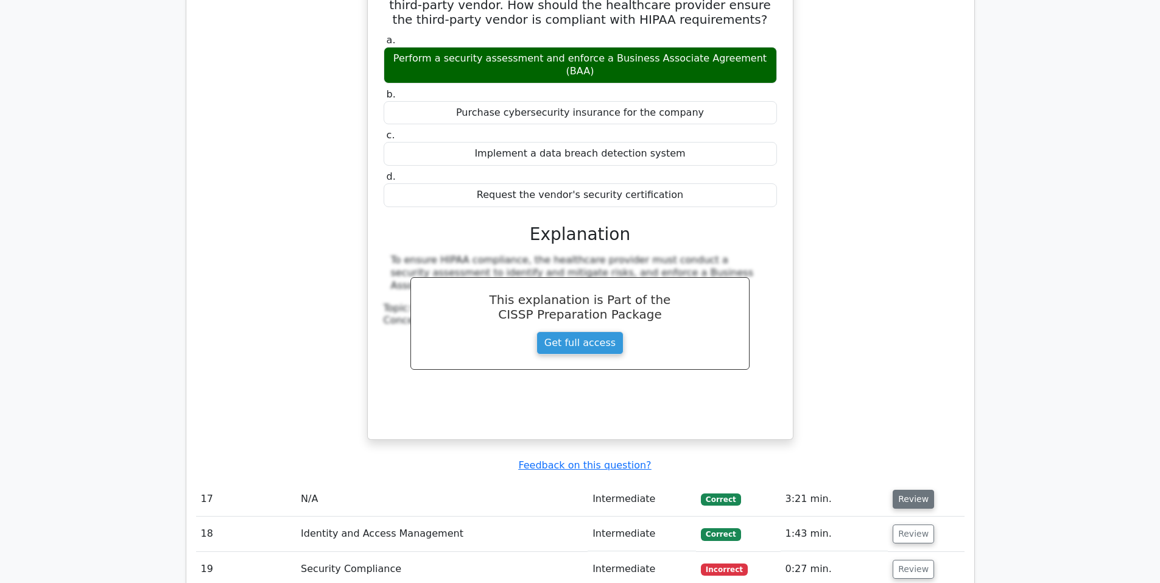
click at [910, 490] on button "Review" at bounding box center [913, 499] width 41 height 19
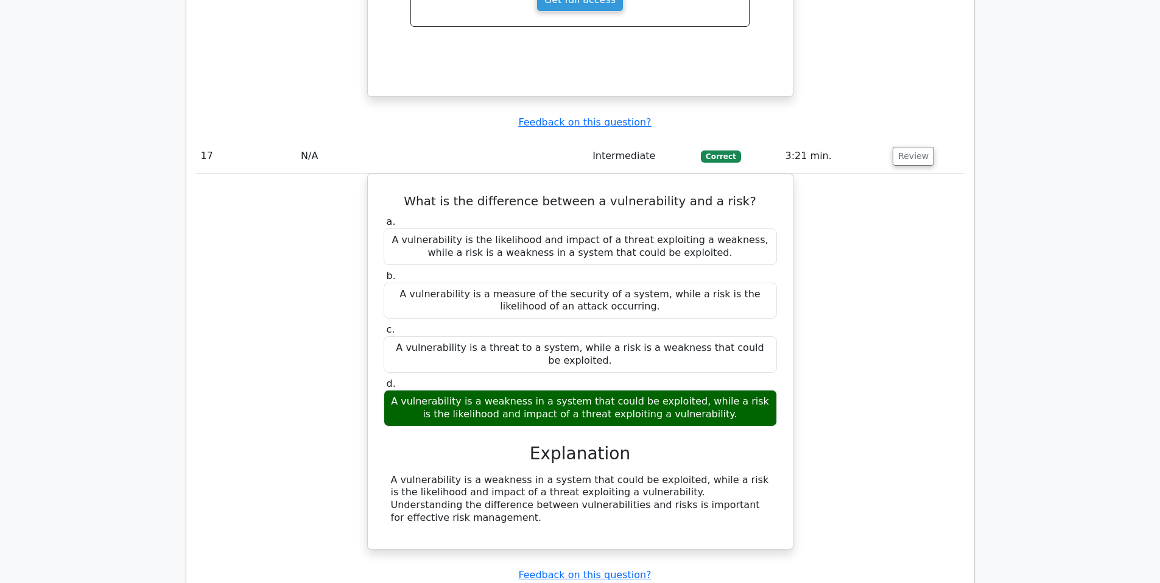
scroll to position [6394, 0]
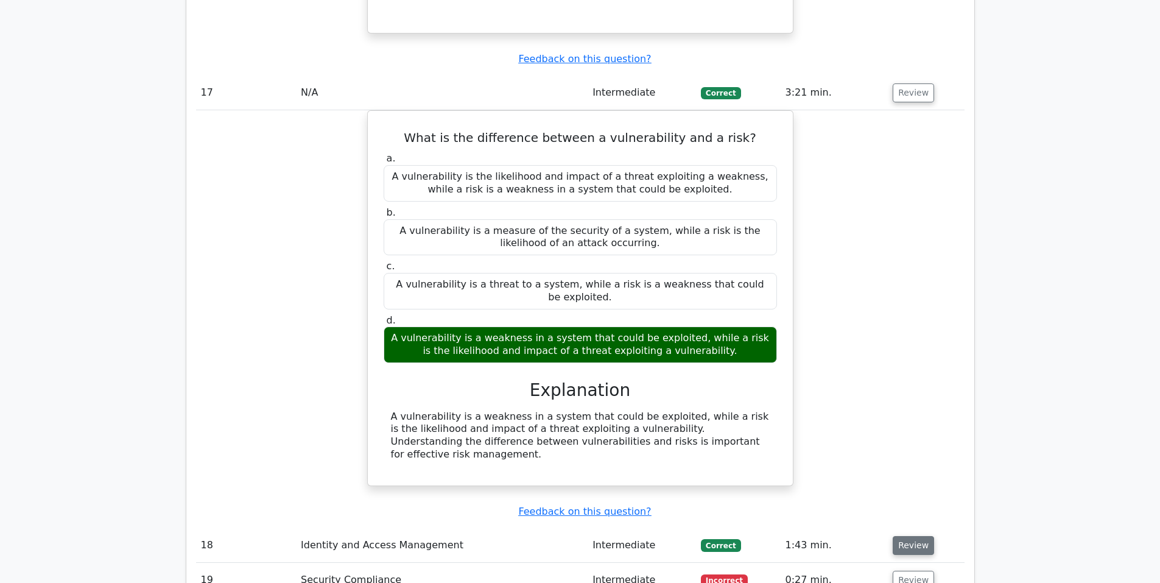
click at [916, 536] on button "Review" at bounding box center [913, 545] width 41 height 19
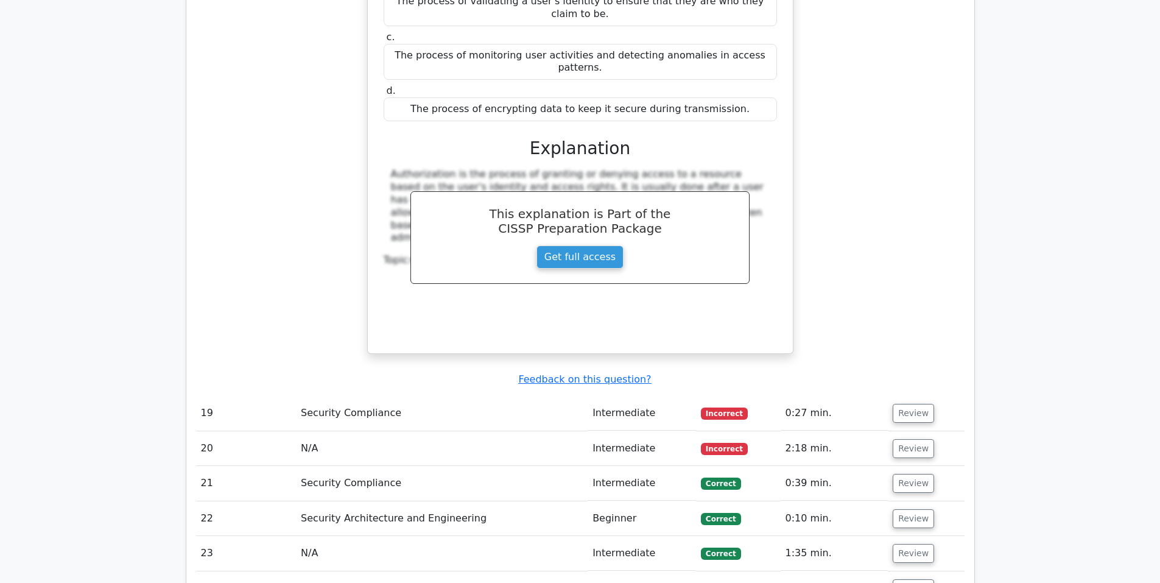
scroll to position [7104, 0]
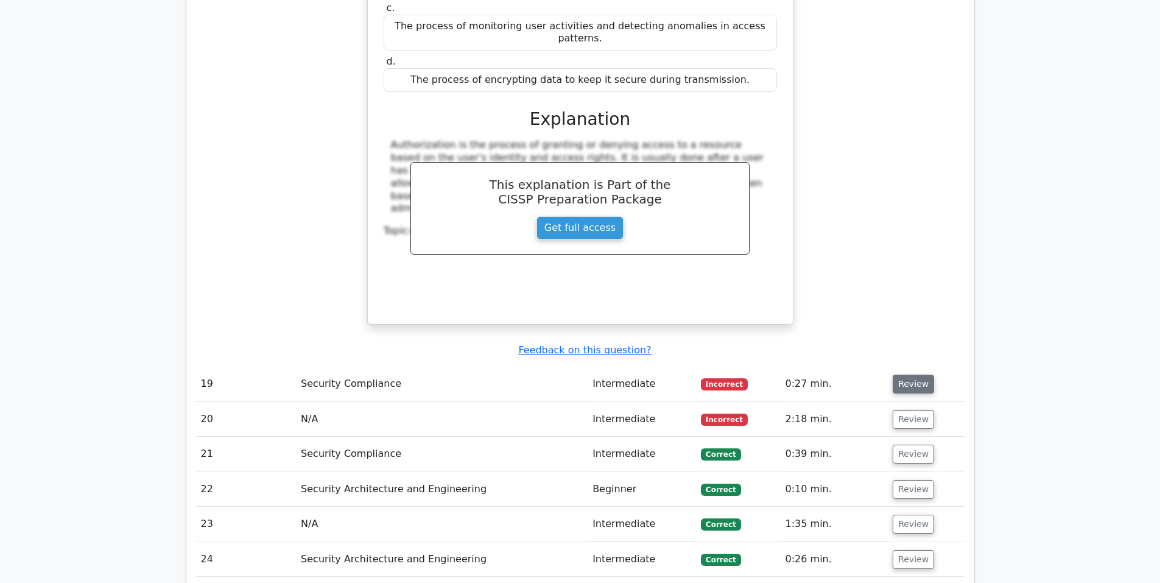
click at [909, 374] on button "Review" at bounding box center [913, 383] width 41 height 19
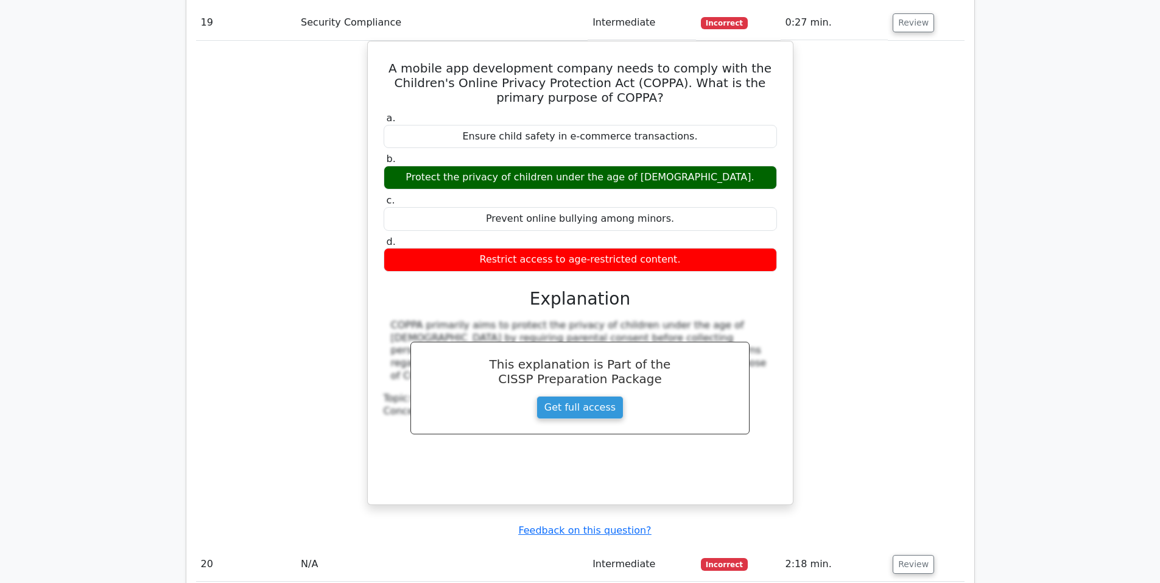
scroll to position [7510, 0]
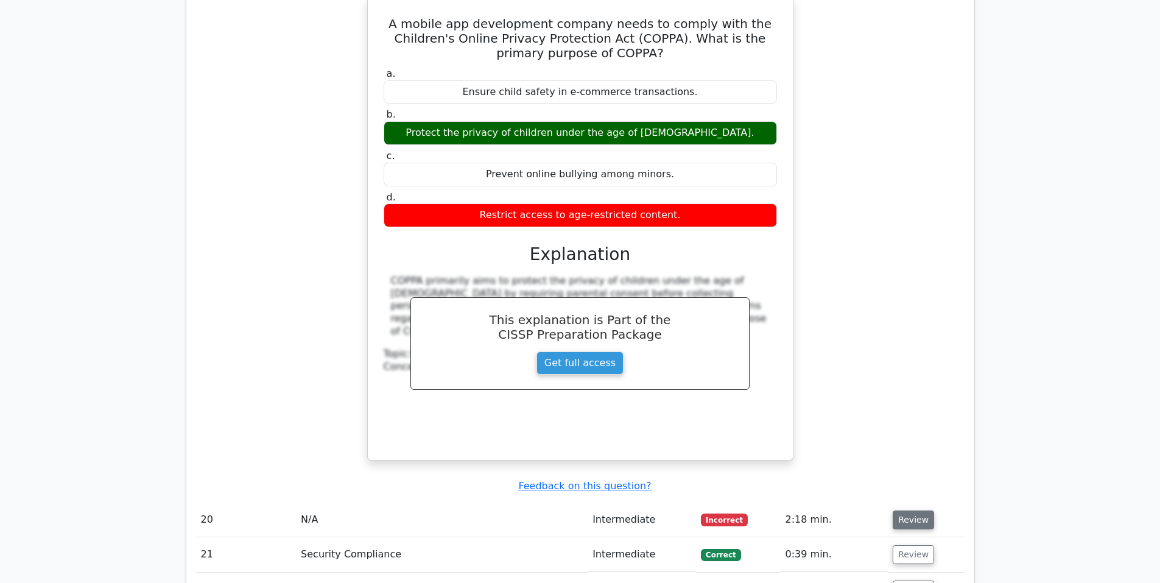
drag, startPoint x: 910, startPoint y: 284, endPoint x: 841, endPoint y: 287, distance: 69.5
click at [910, 510] on button "Review" at bounding box center [913, 519] width 41 height 19
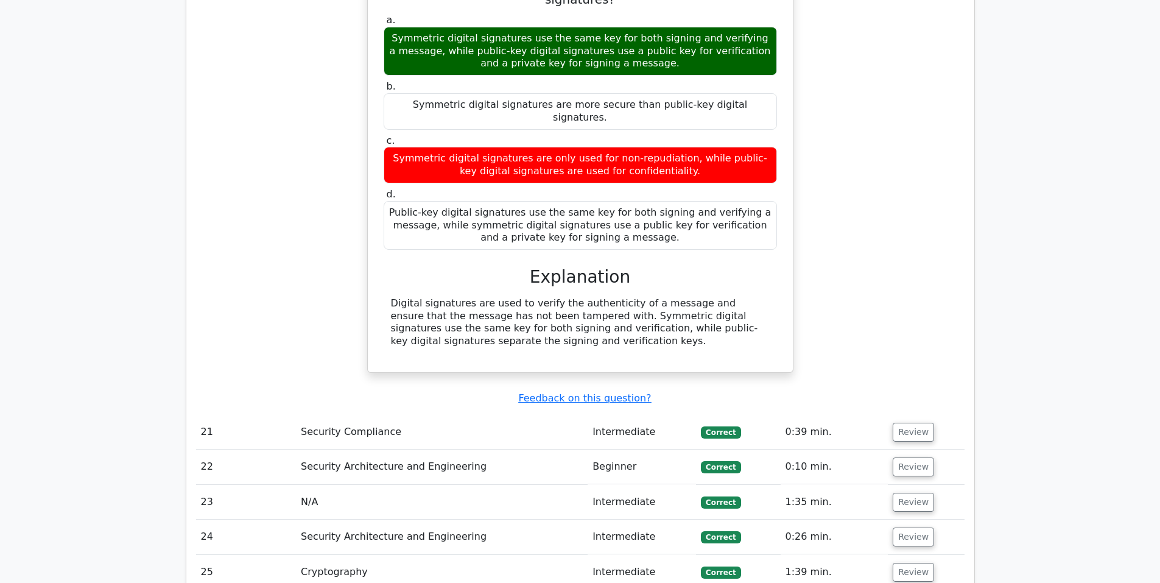
scroll to position [8119, 0]
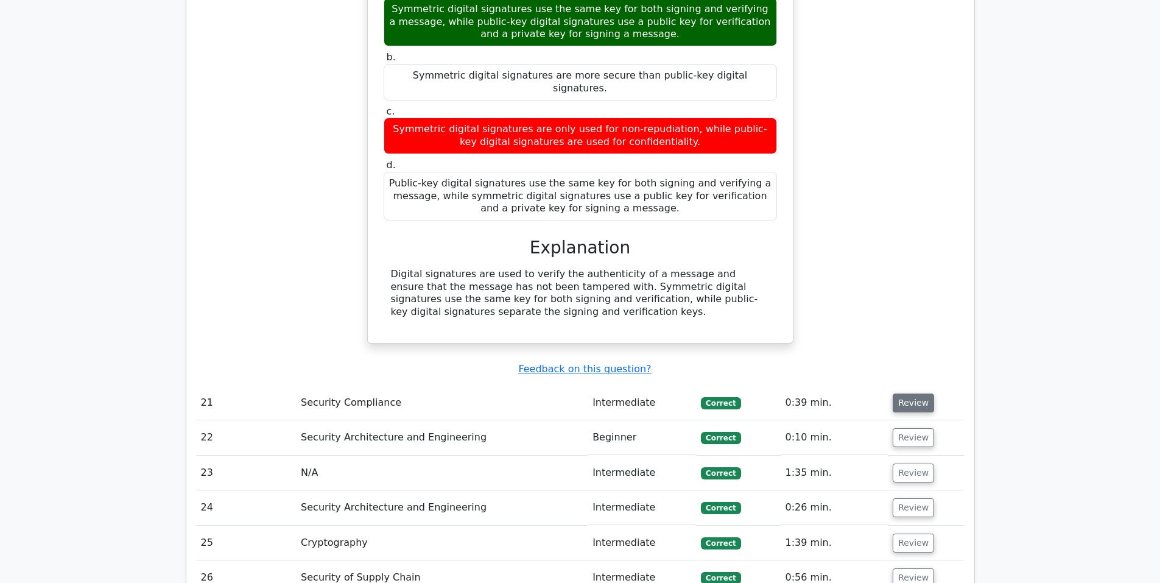
click at [914, 393] on button "Review" at bounding box center [913, 402] width 41 height 19
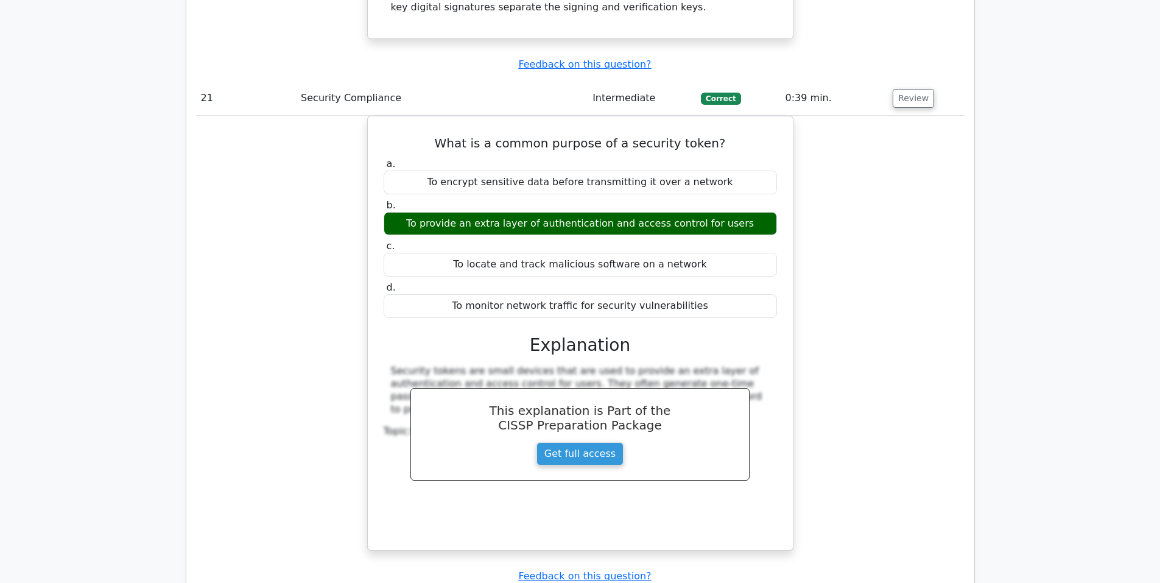
scroll to position [8525, 0]
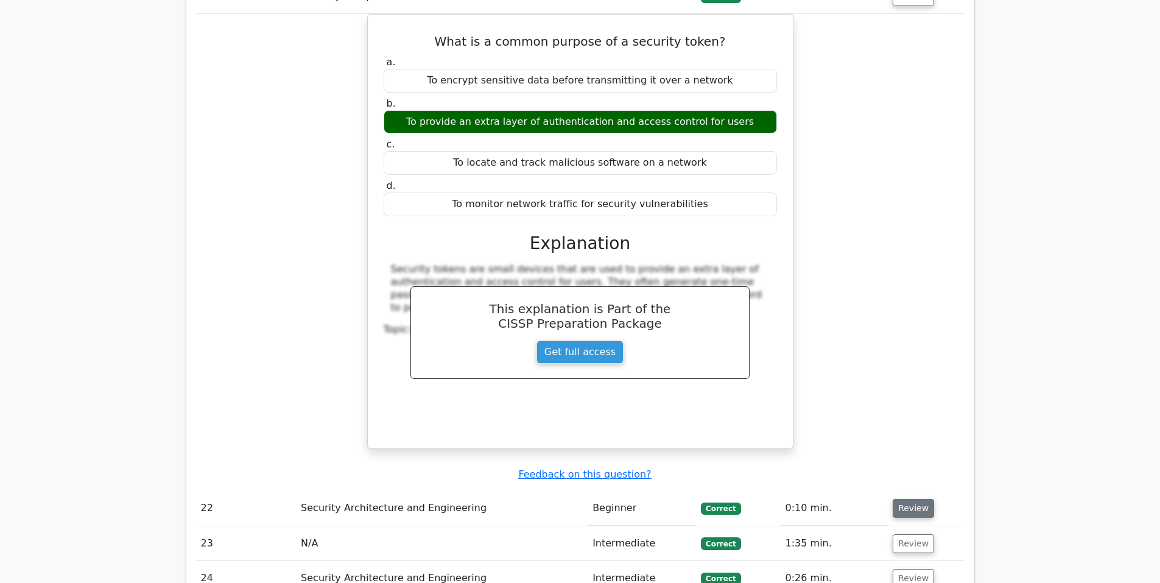
click at [907, 499] on button "Review" at bounding box center [913, 508] width 41 height 19
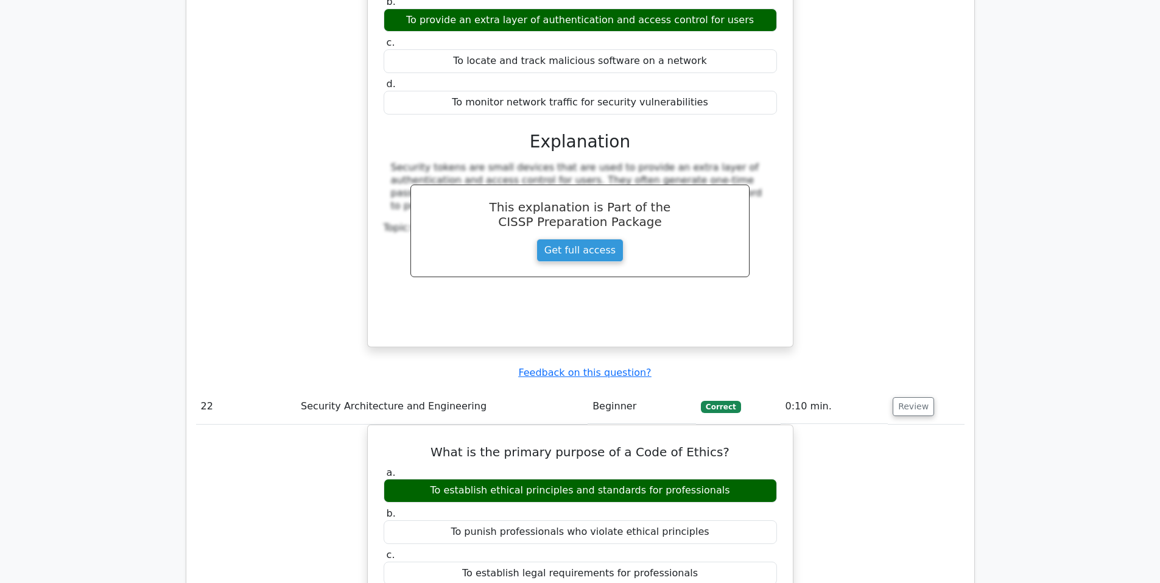
scroll to position [8931, 0]
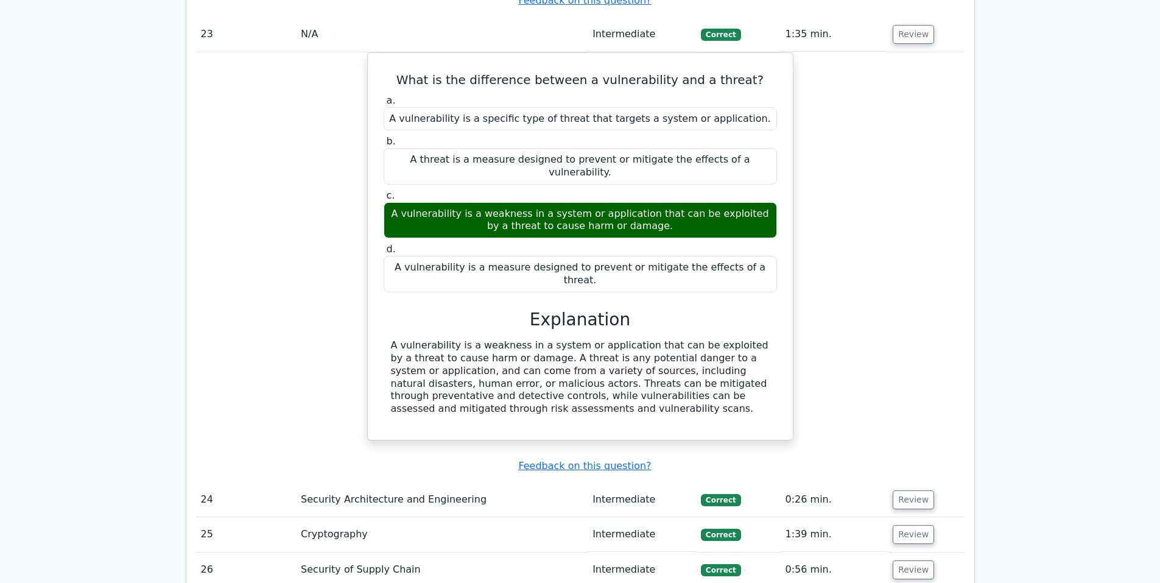
scroll to position [9540, 0]
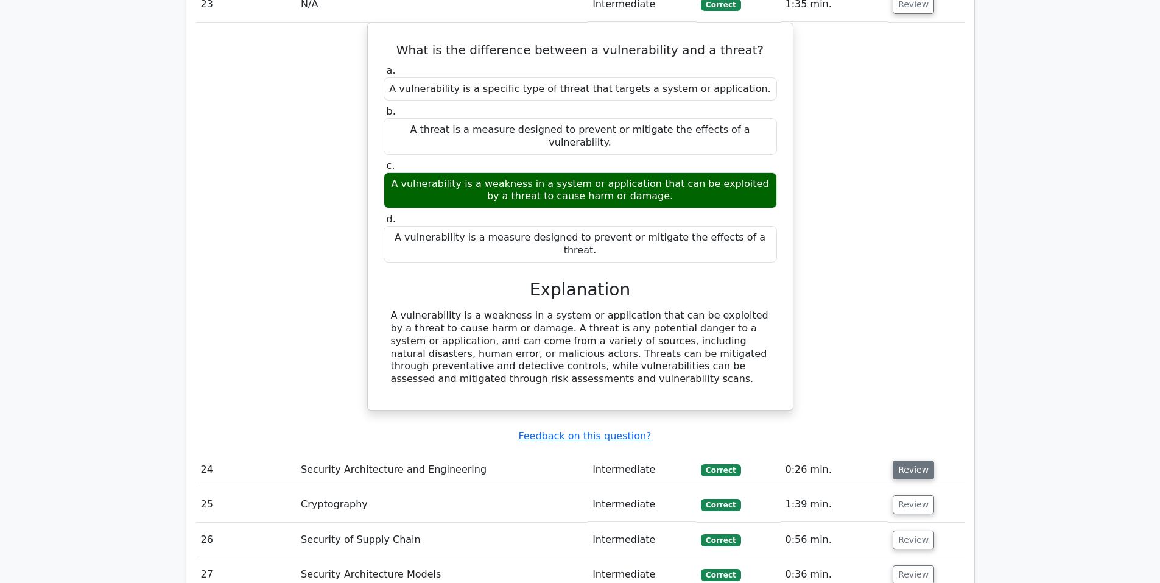
drag, startPoint x: 904, startPoint y: 194, endPoint x: 895, endPoint y: 198, distance: 9.8
click at [902, 460] on button "Review" at bounding box center [913, 469] width 41 height 19
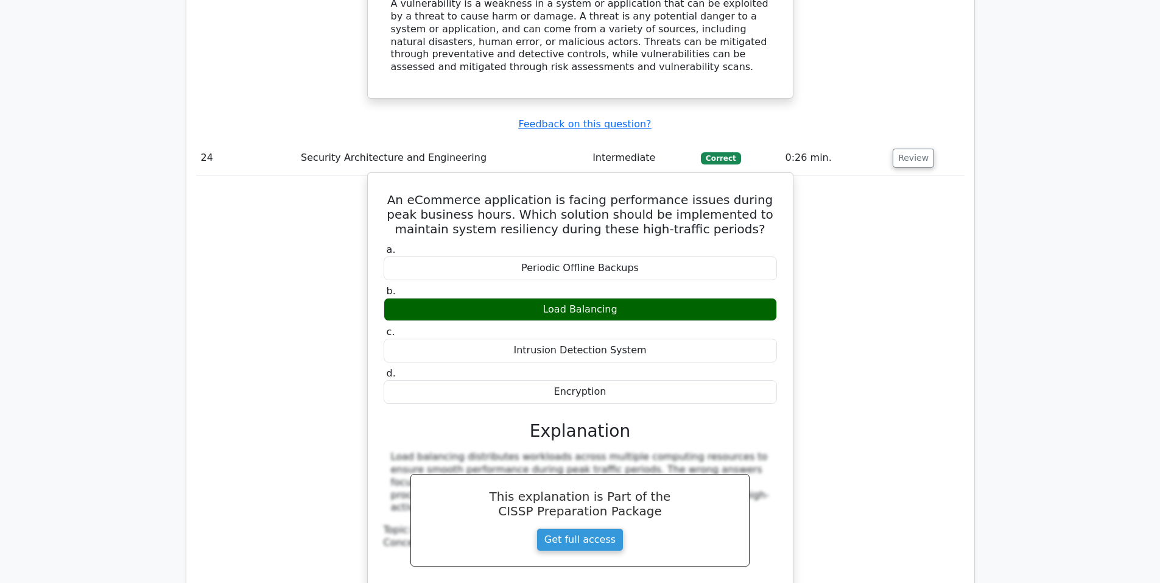
scroll to position [9945, 0]
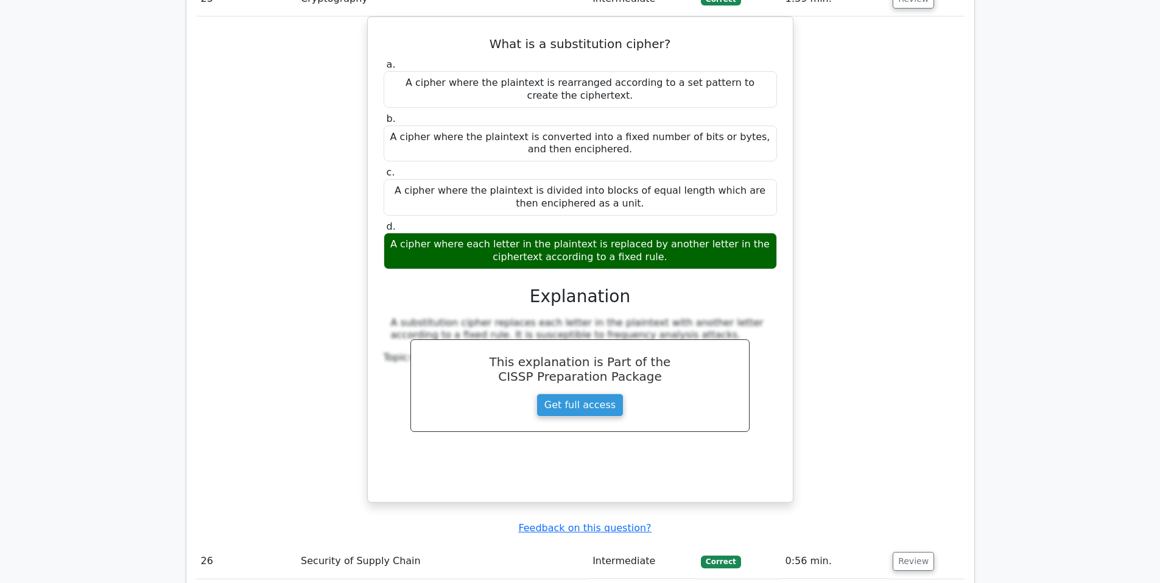
scroll to position [10554, 0]
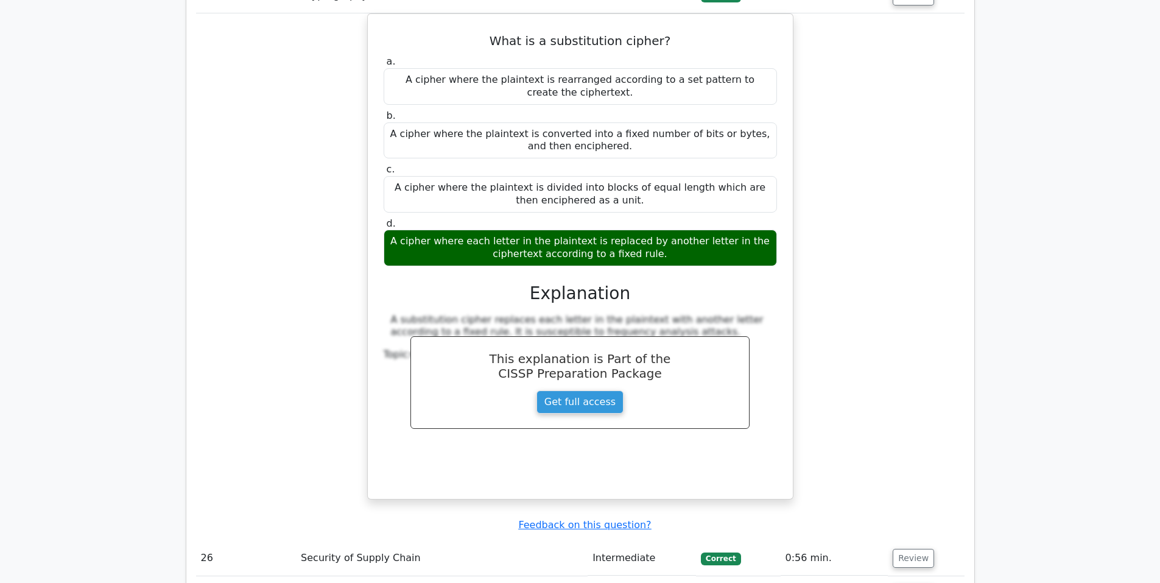
drag, startPoint x: 920, startPoint y: 283, endPoint x: 874, endPoint y: 295, distance: 48.0
click at [917, 549] on button "Review" at bounding box center [913, 558] width 41 height 19
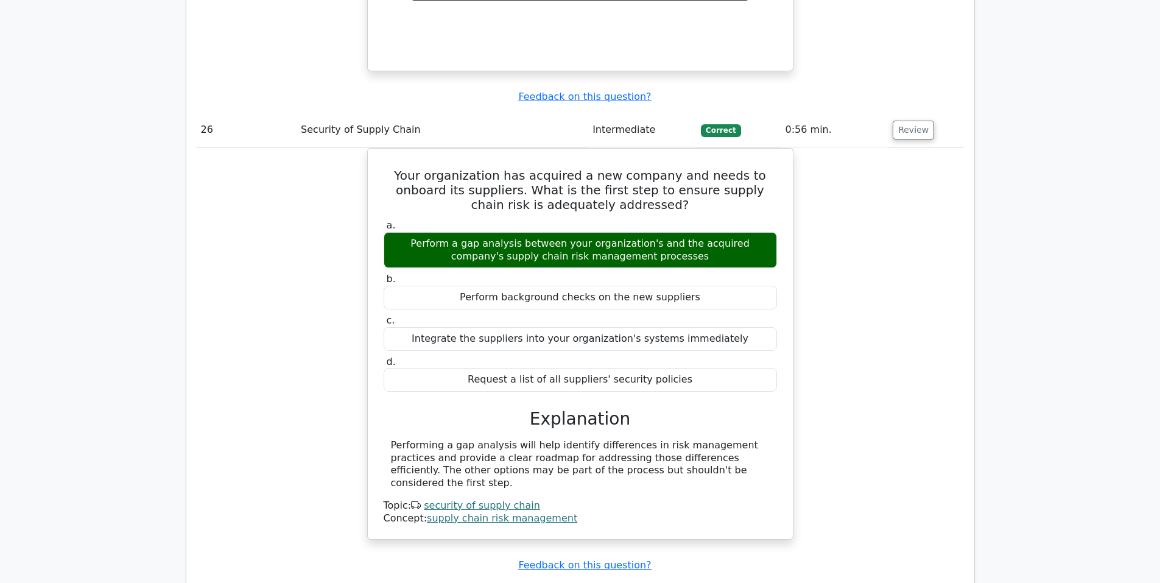
scroll to position [11062, 0]
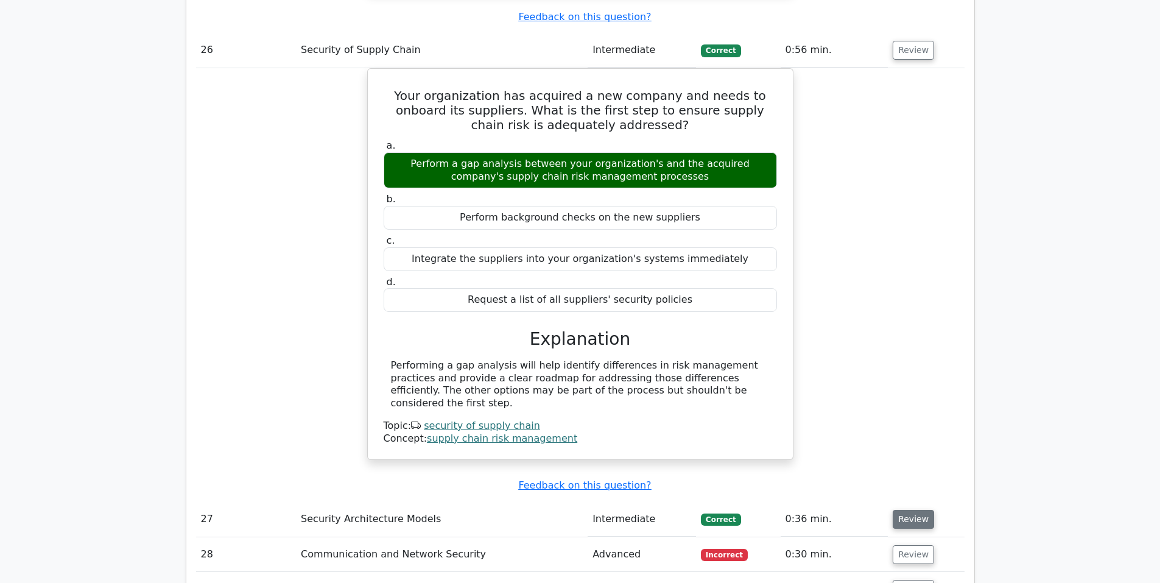
drag, startPoint x: 919, startPoint y: 234, endPoint x: 898, endPoint y: 238, distance: 21.6
click at [917, 510] on button "Review" at bounding box center [913, 519] width 41 height 19
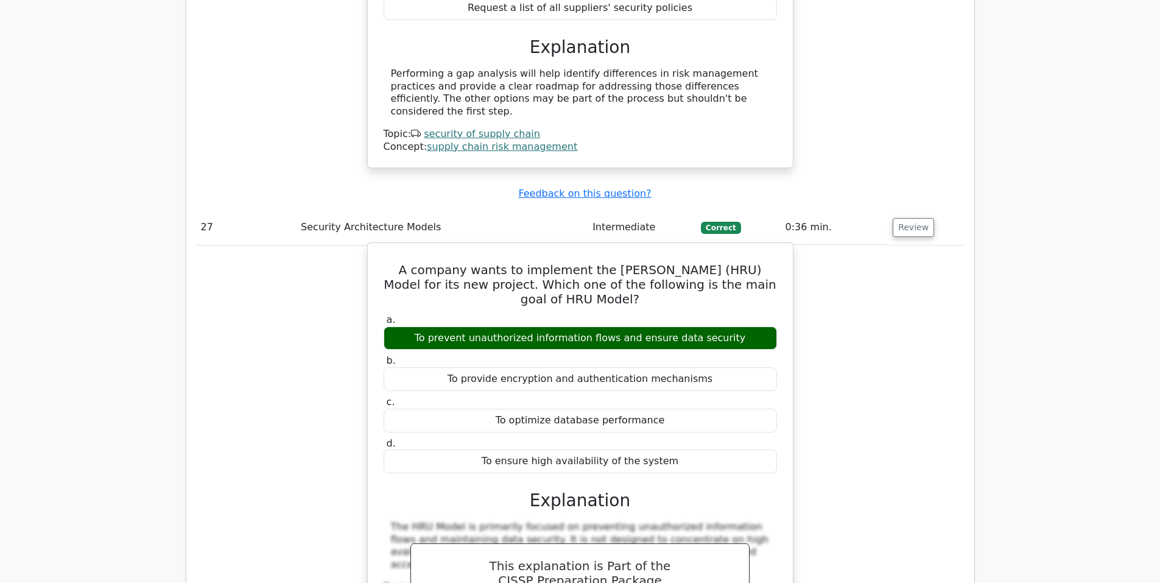
scroll to position [11468, 0]
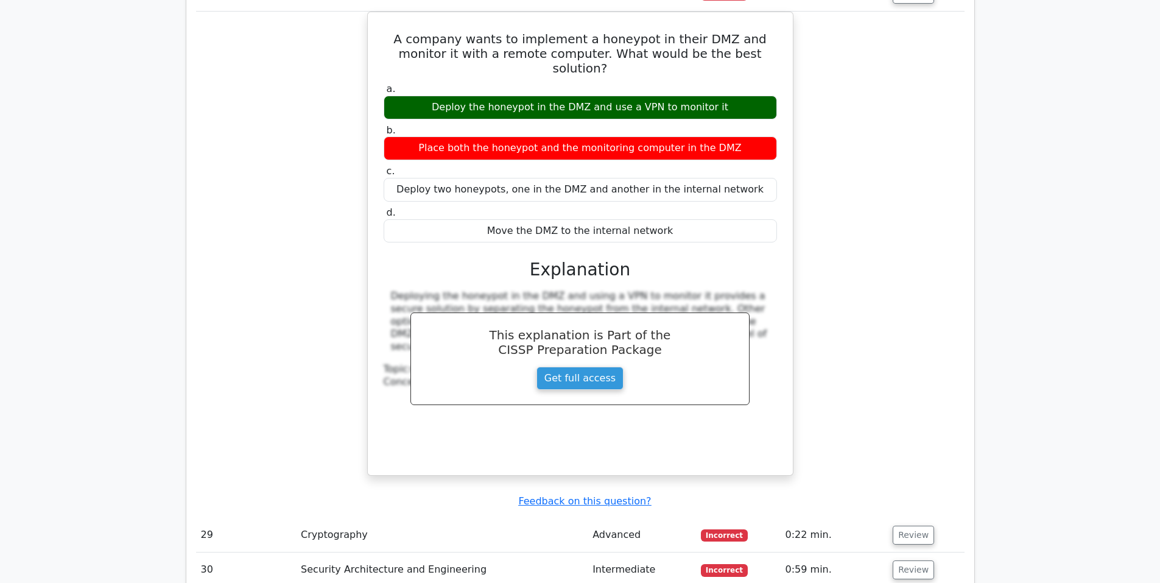
scroll to position [12178, 0]
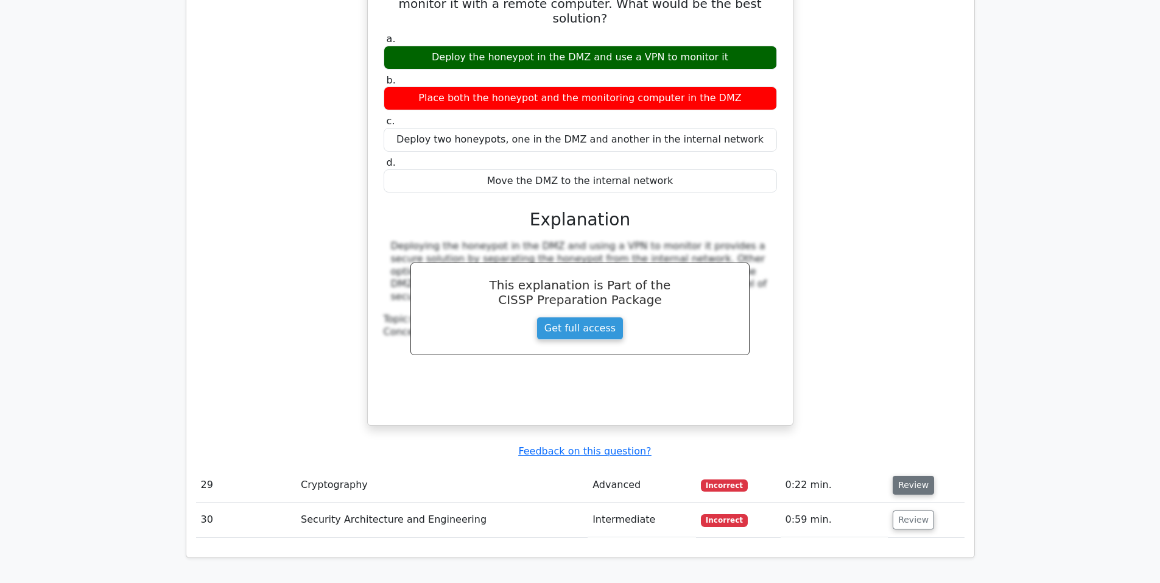
click at [908, 476] on button "Review" at bounding box center [913, 485] width 41 height 19
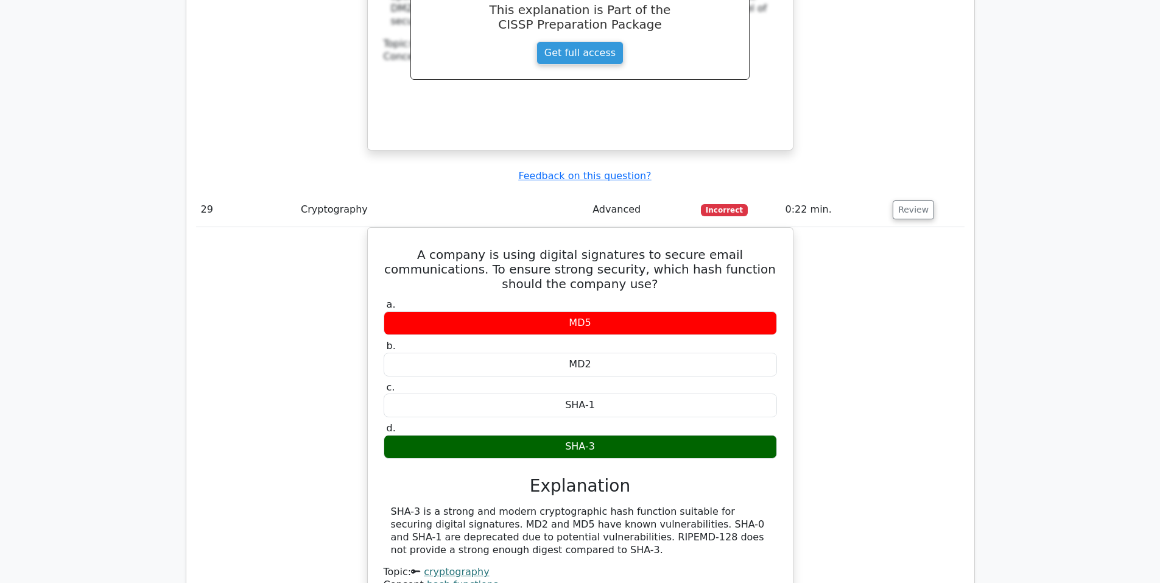
scroll to position [12483, 0]
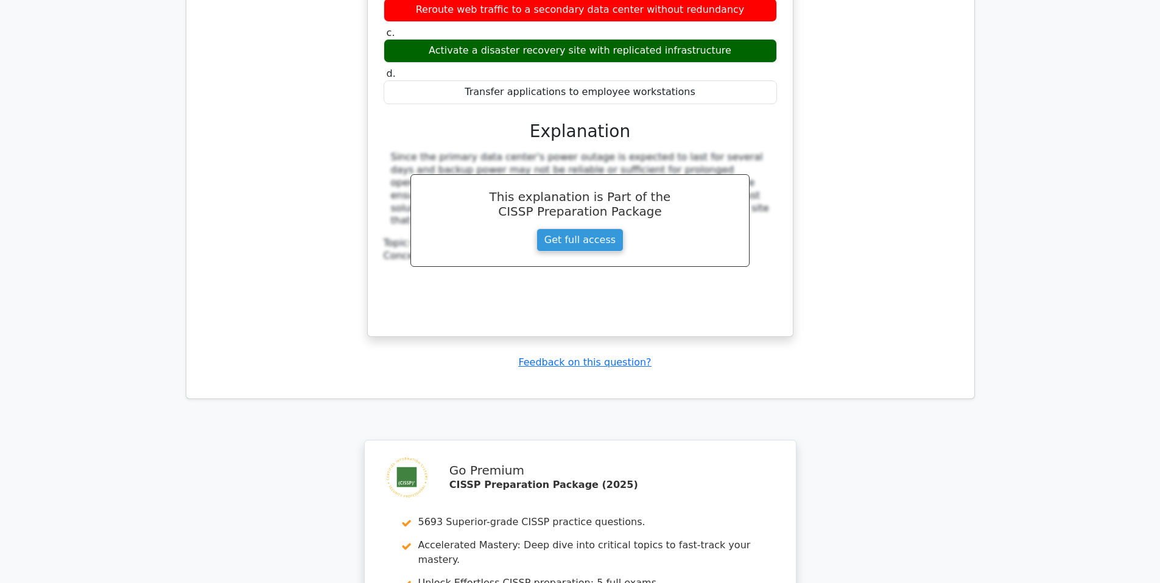
scroll to position [13343, 0]
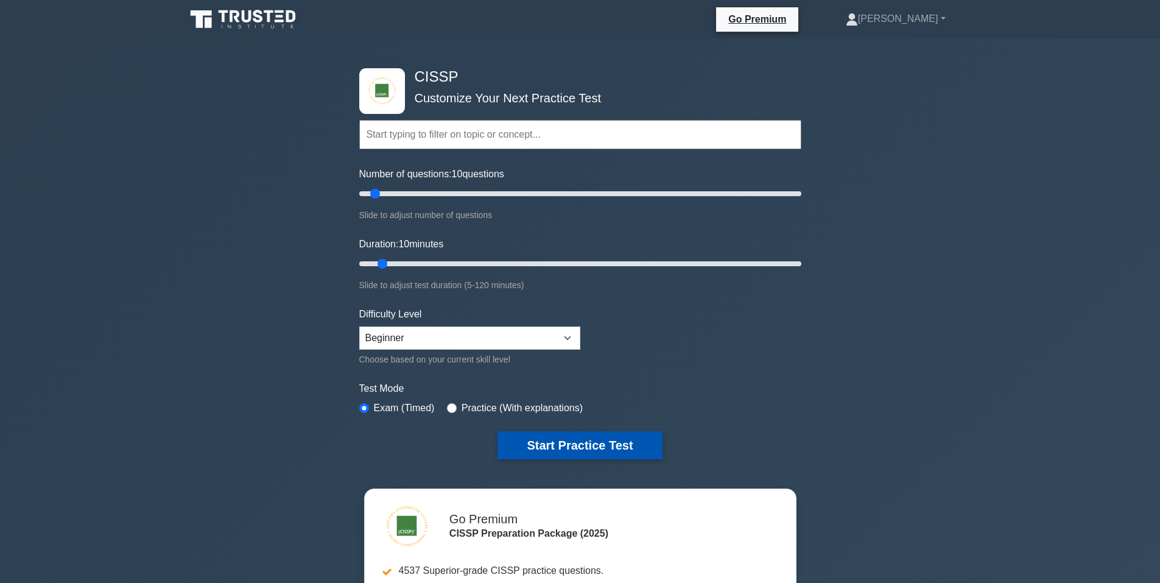
click at [582, 440] on button "Start Practice Test" at bounding box center [579, 445] width 164 height 28
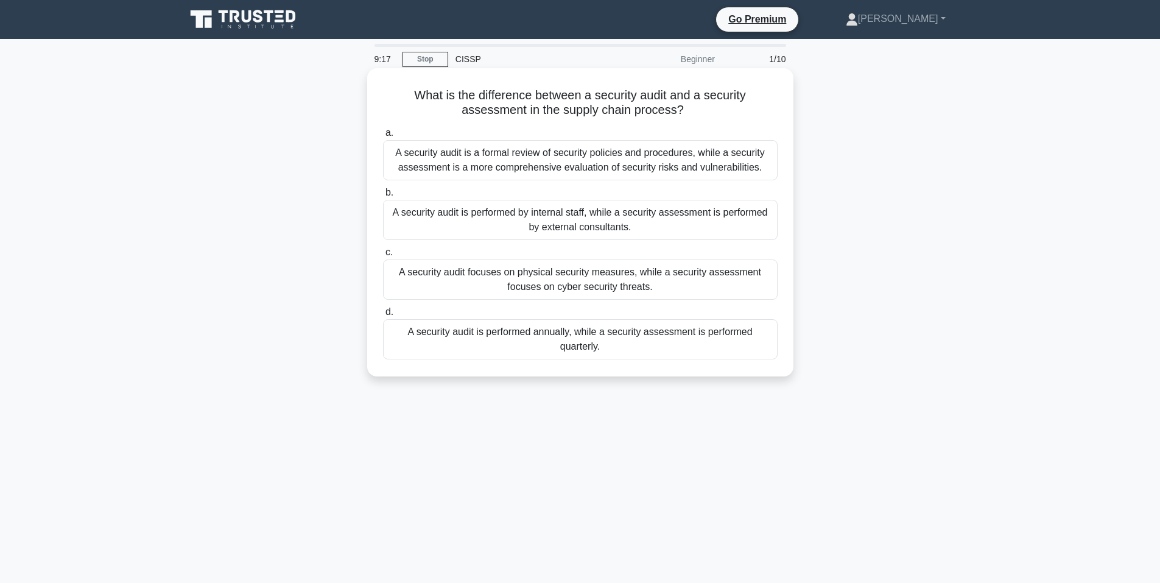
click at [622, 165] on div "A security audit is a formal review of security policies and procedures, while …" at bounding box center [580, 160] width 395 height 40
click at [383, 137] on input "a. A security audit is a formal review of security policies and procedures, whi…" at bounding box center [383, 133] width 0 height 8
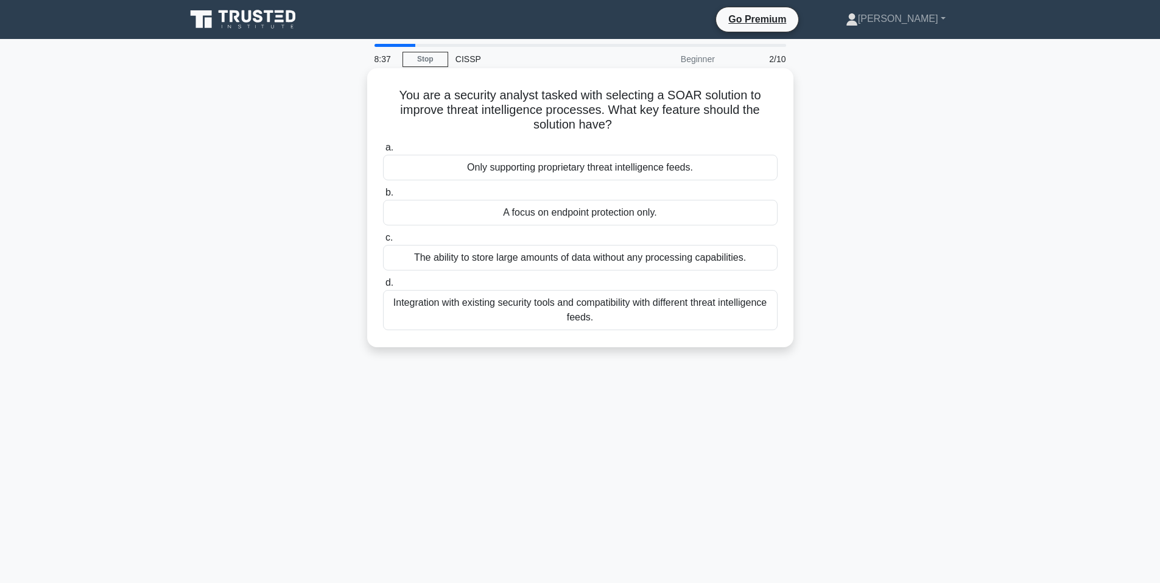
click at [619, 311] on div "Integration with existing security tools and compatibility with different threa…" at bounding box center [580, 310] width 395 height 40
click at [383, 287] on input "d. Integration with existing security tools and compatibility with different th…" at bounding box center [383, 283] width 0 height 8
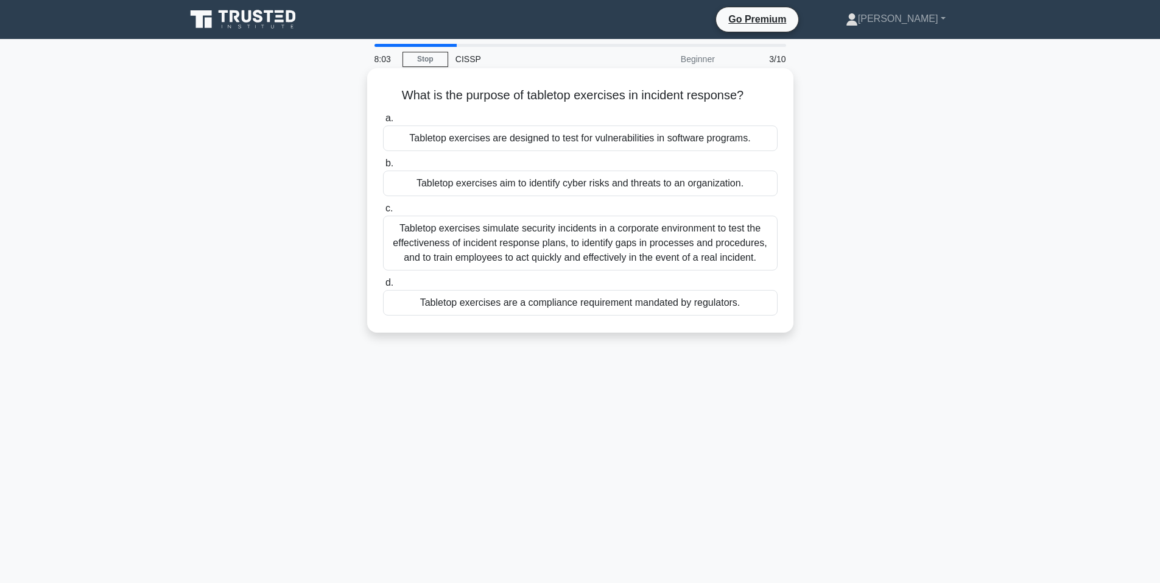
click at [530, 242] on div "Tabletop exercises simulate security incidents in a corporate environment to te…" at bounding box center [580, 243] width 395 height 55
click at [383, 213] on input "c. Tabletop exercises simulate security incidents in a corporate environment to…" at bounding box center [383, 209] width 0 height 8
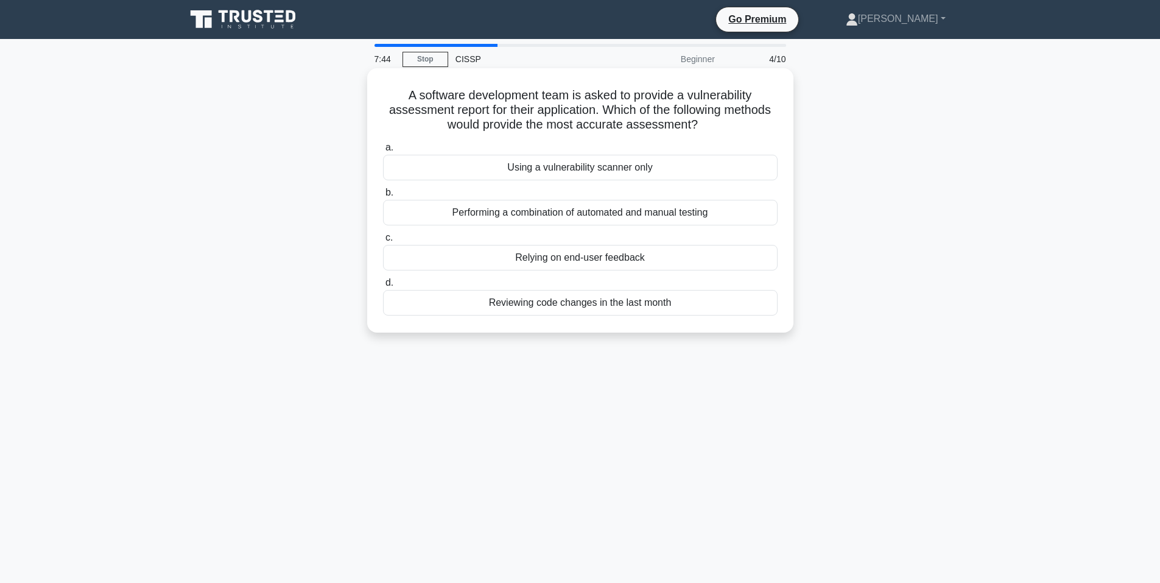
click at [593, 213] on div "Performing a combination of automated and manual testing" at bounding box center [580, 213] width 395 height 26
click at [383, 197] on input "b. Performing a combination of automated and manual testing" at bounding box center [383, 193] width 0 height 8
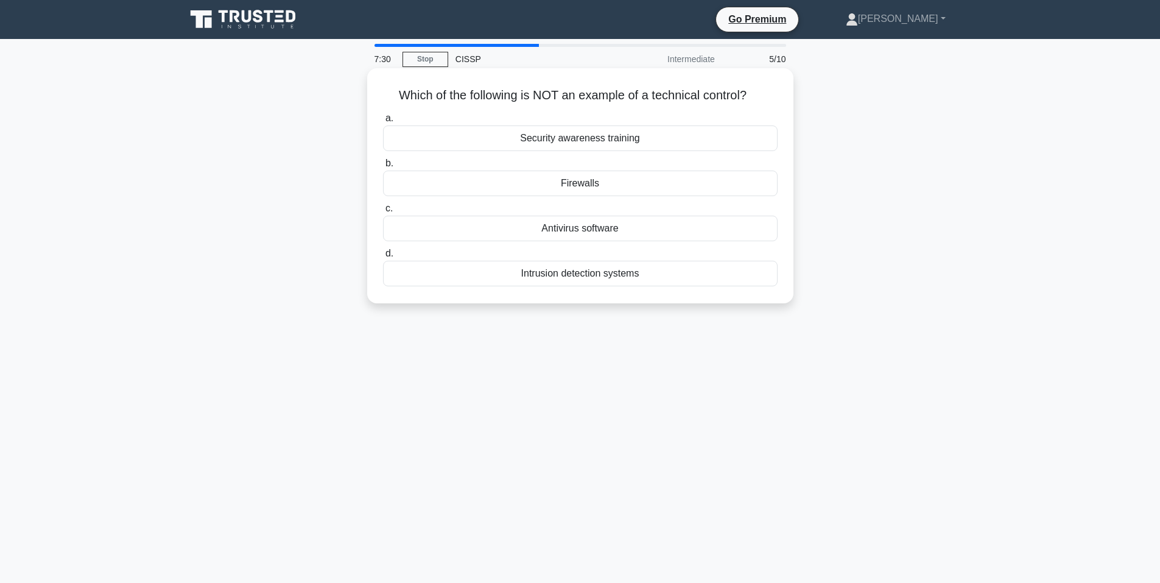
click at [588, 136] on div "Security awareness training" at bounding box center [580, 138] width 395 height 26
click at [383, 122] on input "a. Security awareness training" at bounding box center [383, 118] width 0 height 8
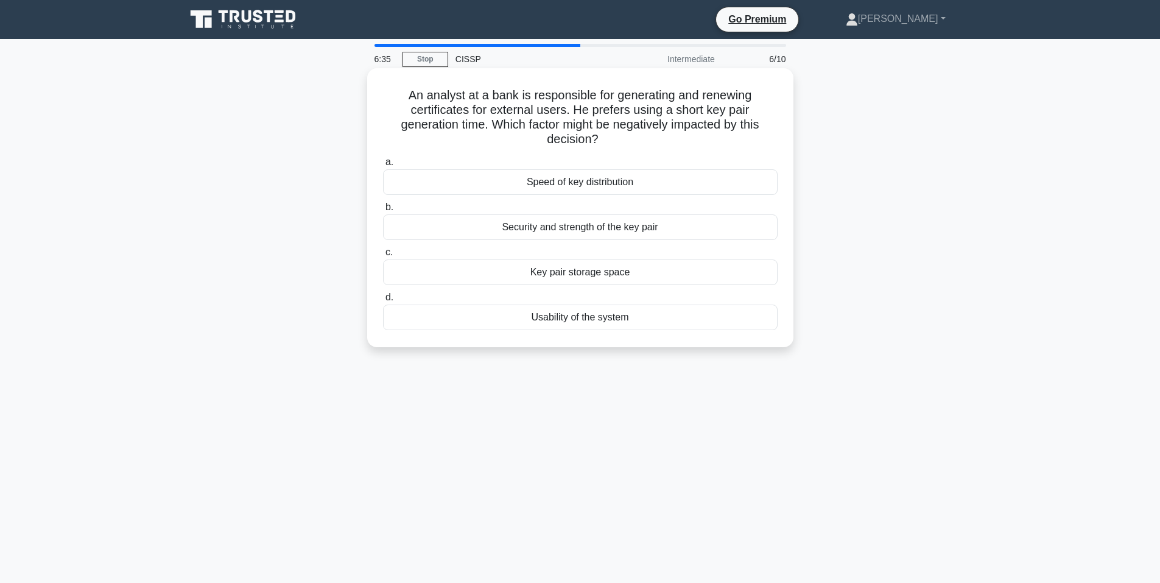
click at [642, 321] on div "Usability of the system" at bounding box center [580, 317] width 395 height 26
click at [383, 301] on input "d. Usability of the system" at bounding box center [383, 297] width 0 height 8
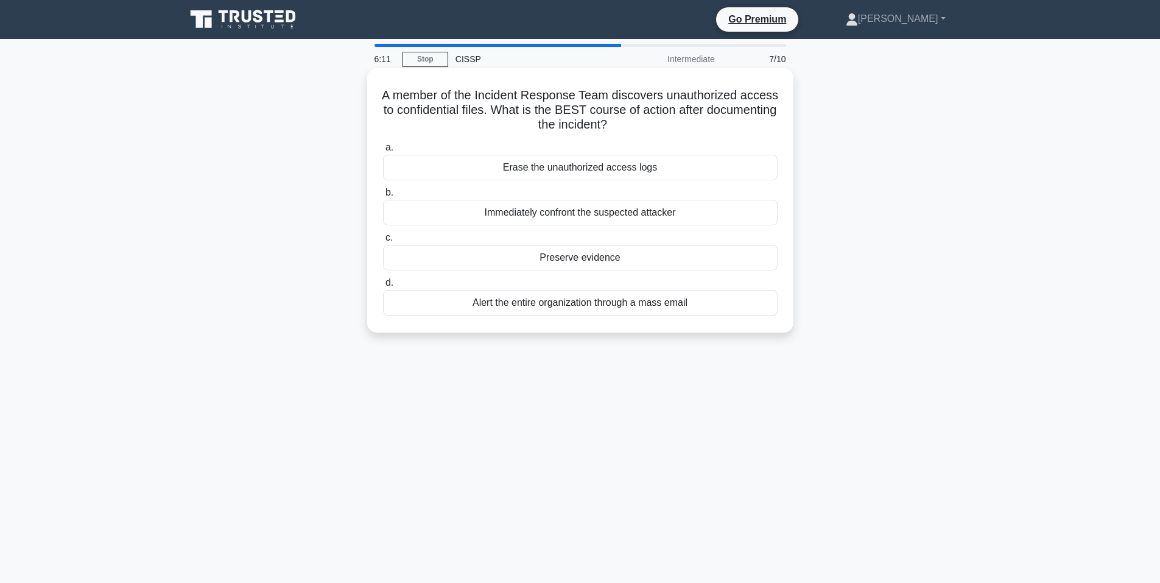
click at [694, 259] on div "Preserve evidence" at bounding box center [580, 258] width 395 height 26
click at [383, 242] on input "c. Preserve evidence" at bounding box center [383, 238] width 0 height 8
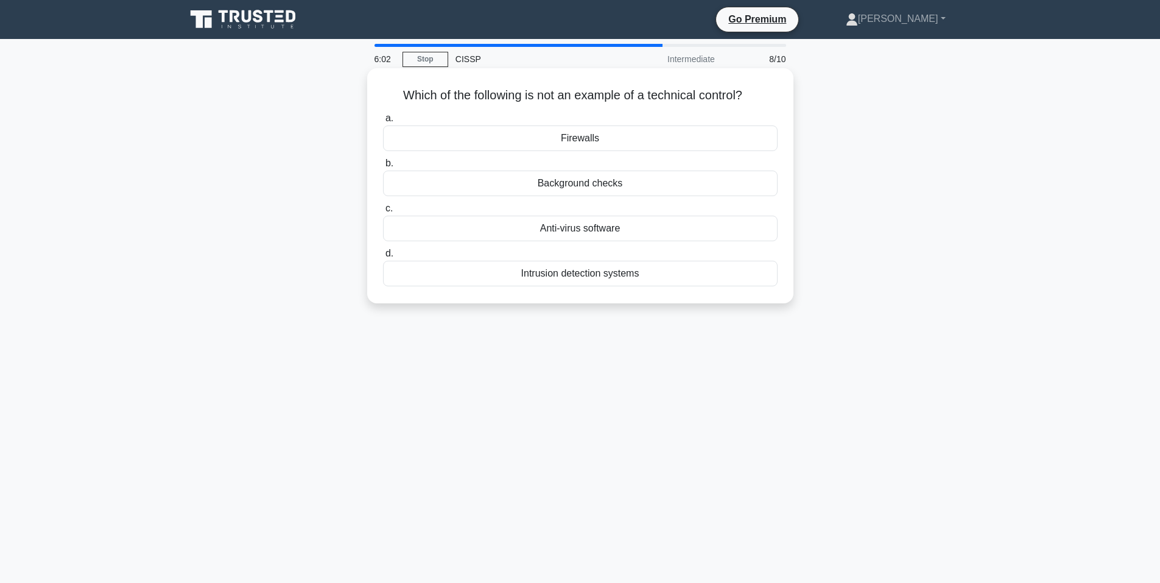
click at [667, 186] on div "Background checks" at bounding box center [580, 183] width 395 height 26
click at [383, 167] on input "b. Background checks" at bounding box center [383, 164] width 0 height 8
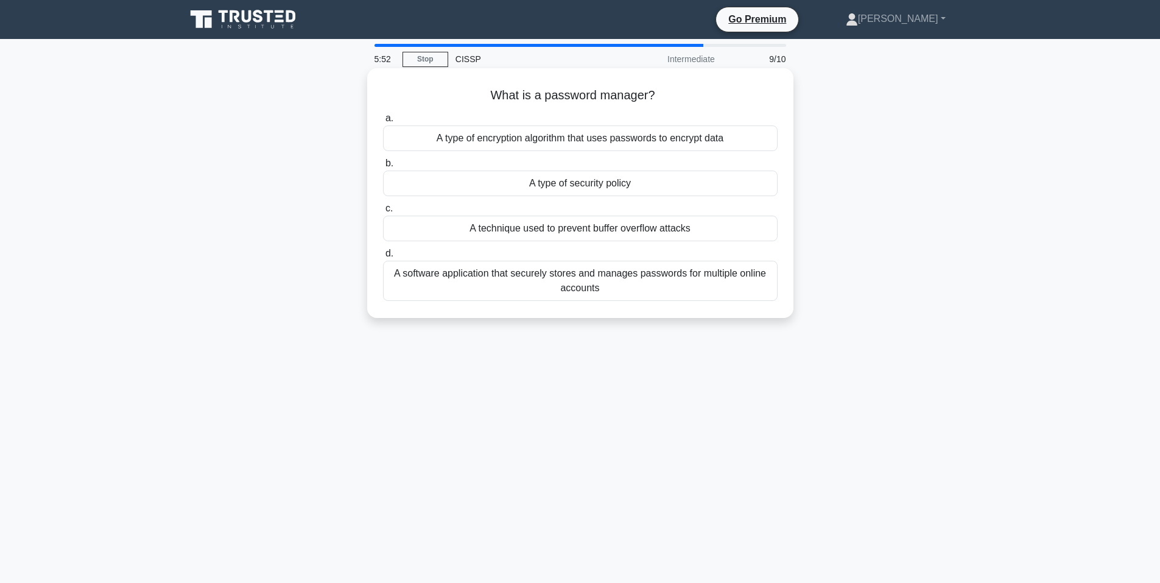
click at [611, 134] on div "a. A type of encryption algorithm that uses passwords to encrypt data b. A type…" at bounding box center [580, 205] width 409 height 195
click at [306, 149] on div "What is a password manager? .spinner_0XTQ{transform-origin:center;animation:spi…" at bounding box center [580, 203] width 804 height 264
click at [658, 279] on div "A software application that securely stores and manages passwords for multiple …" at bounding box center [580, 281] width 395 height 40
click at [383, 258] on input "d. A software application that securely stores and manages passwords for multip…" at bounding box center [383, 254] width 0 height 8
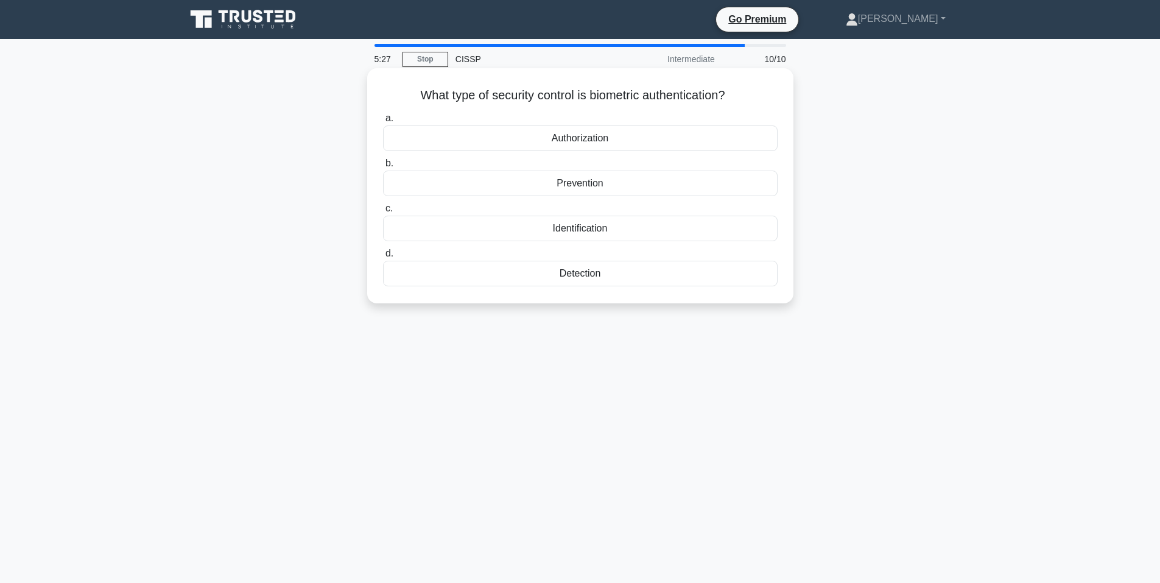
click at [633, 232] on div "Identification" at bounding box center [580, 229] width 395 height 26
click at [383, 213] on input "c. Identification" at bounding box center [383, 209] width 0 height 8
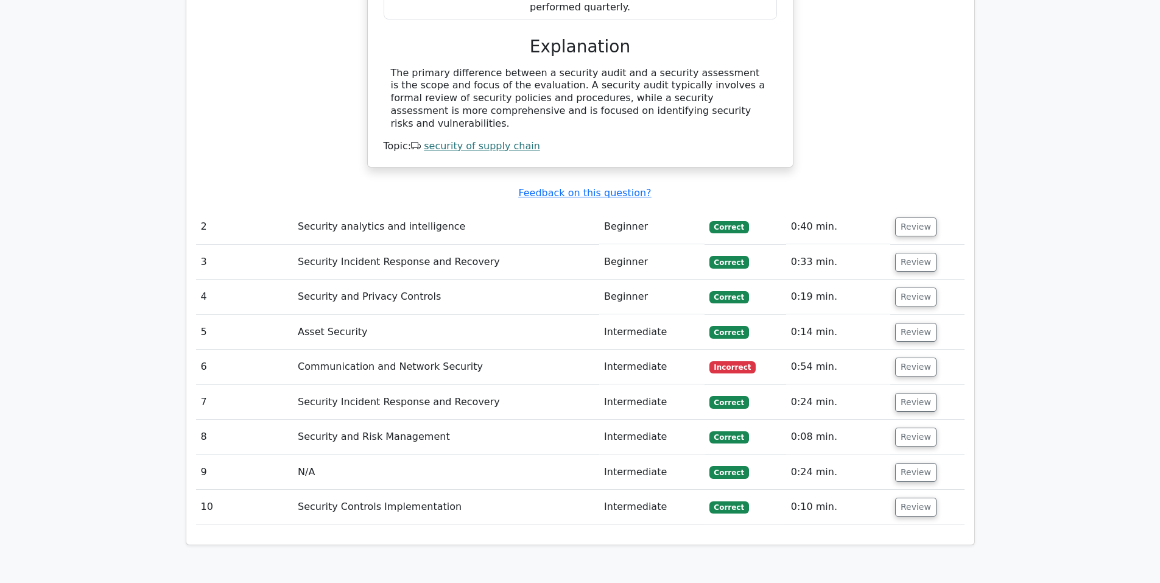
scroll to position [1421, 0]
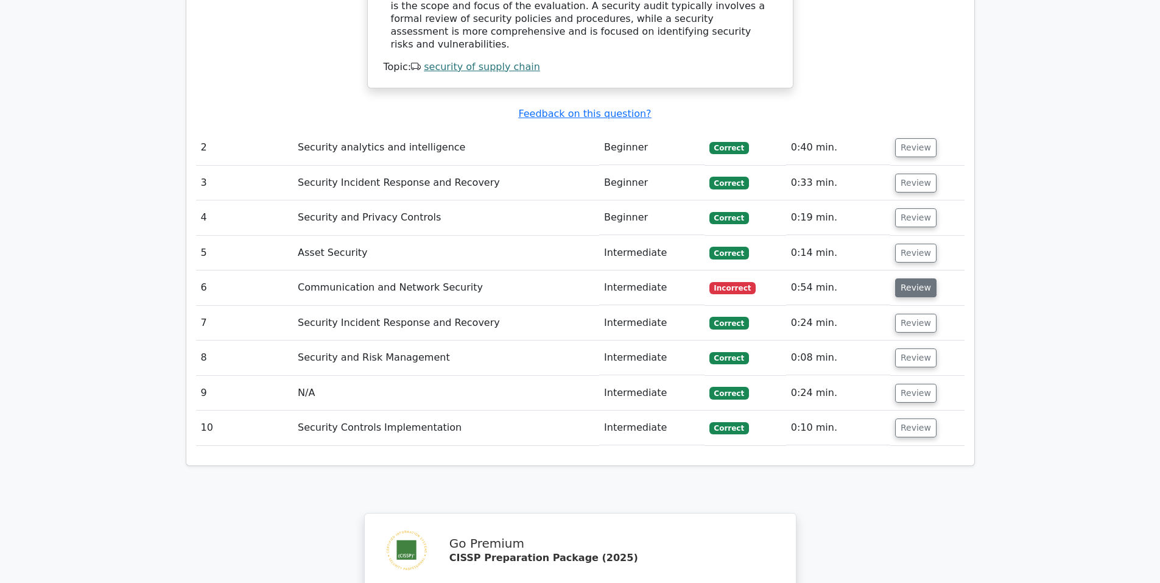
click at [905, 278] on button "Review" at bounding box center [915, 287] width 41 height 19
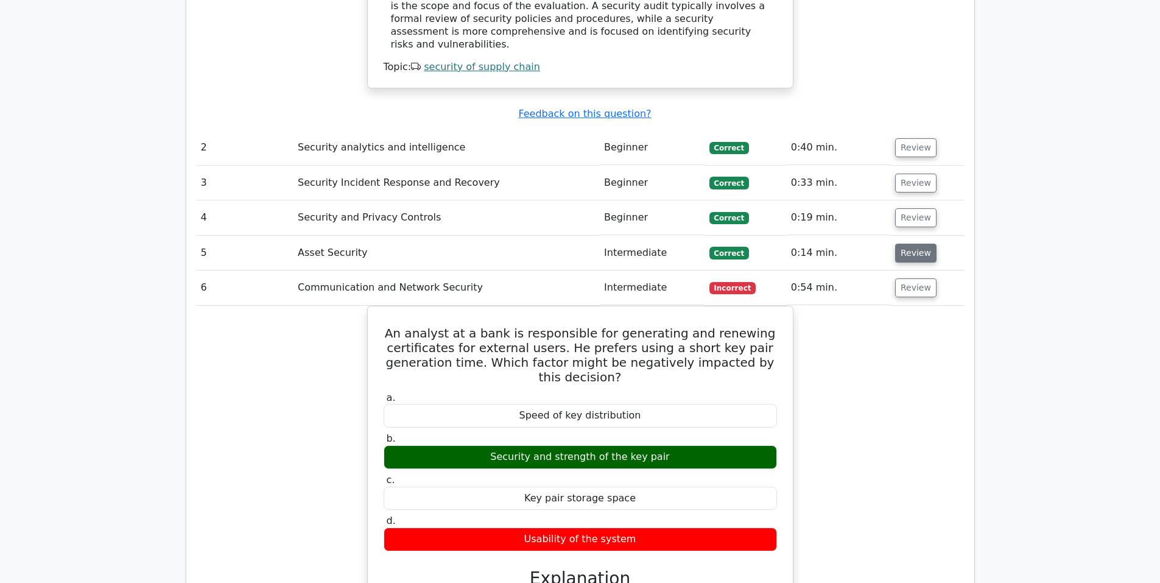
click at [912, 244] on button "Review" at bounding box center [915, 253] width 41 height 19
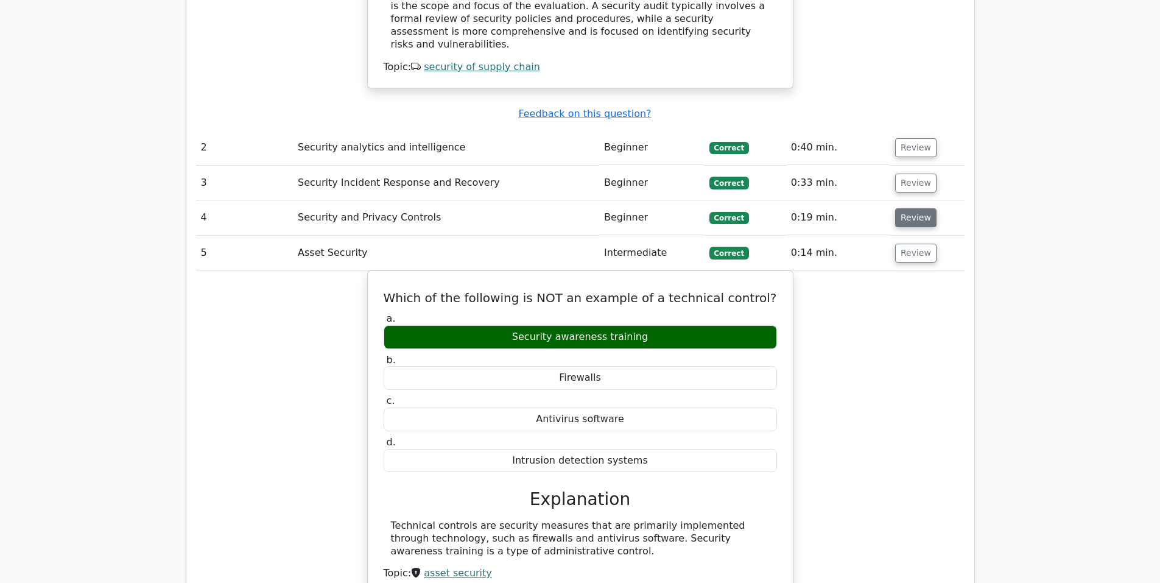
click at [910, 208] on button "Review" at bounding box center [915, 217] width 41 height 19
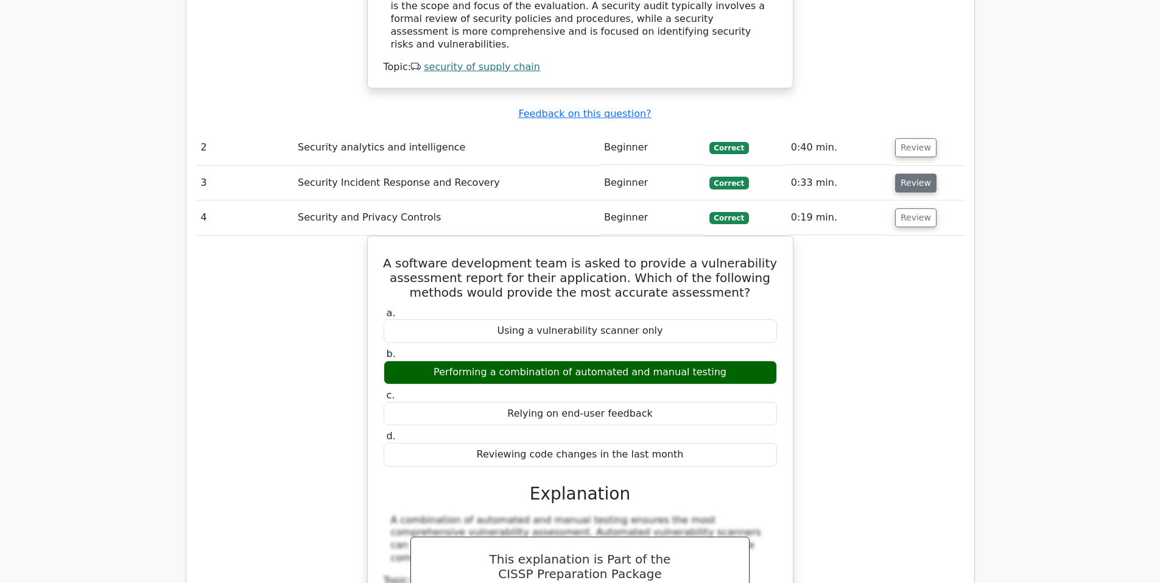
click at [907, 174] on button "Review" at bounding box center [915, 183] width 41 height 19
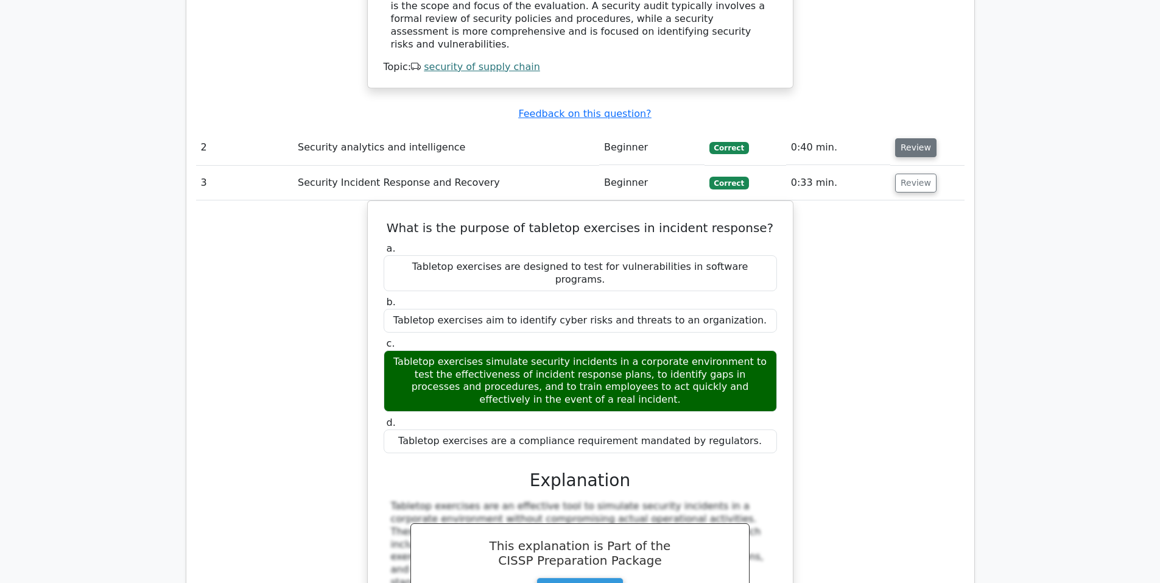
click at [905, 138] on button "Review" at bounding box center [915, 147] width 41 height 19
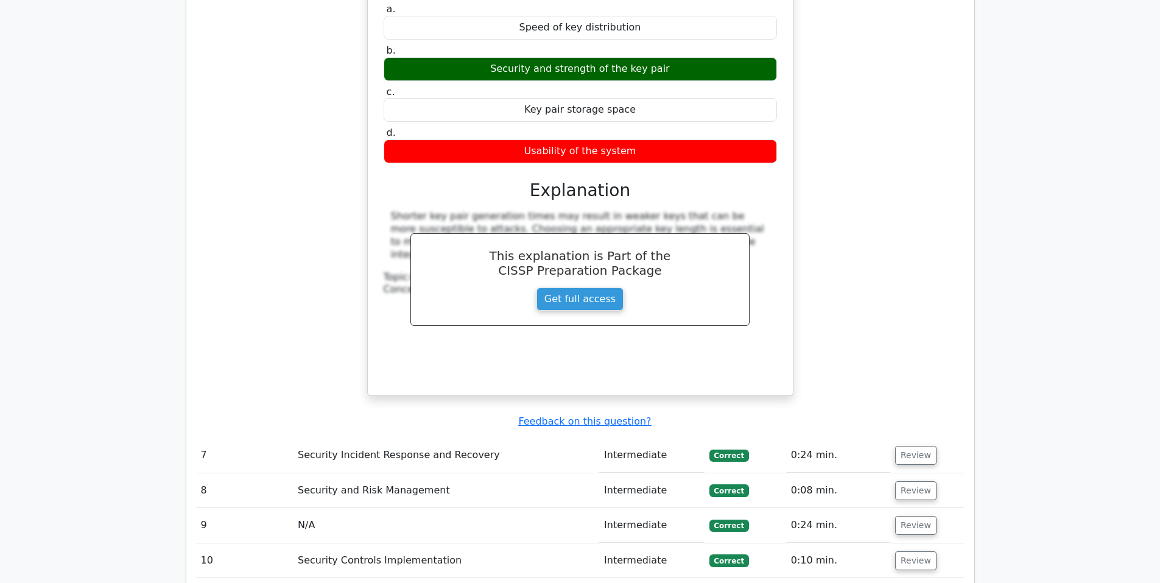
scroll to position [3755, 0]
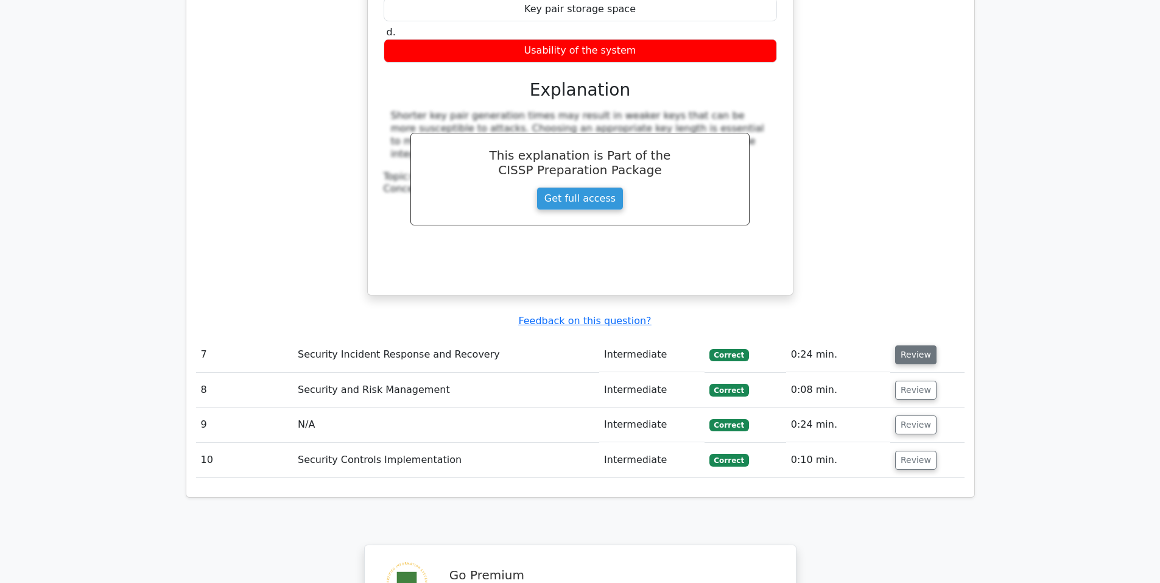
click at [904, 345] on button "Review" at bounding box center [915, 354] width 41 height 19
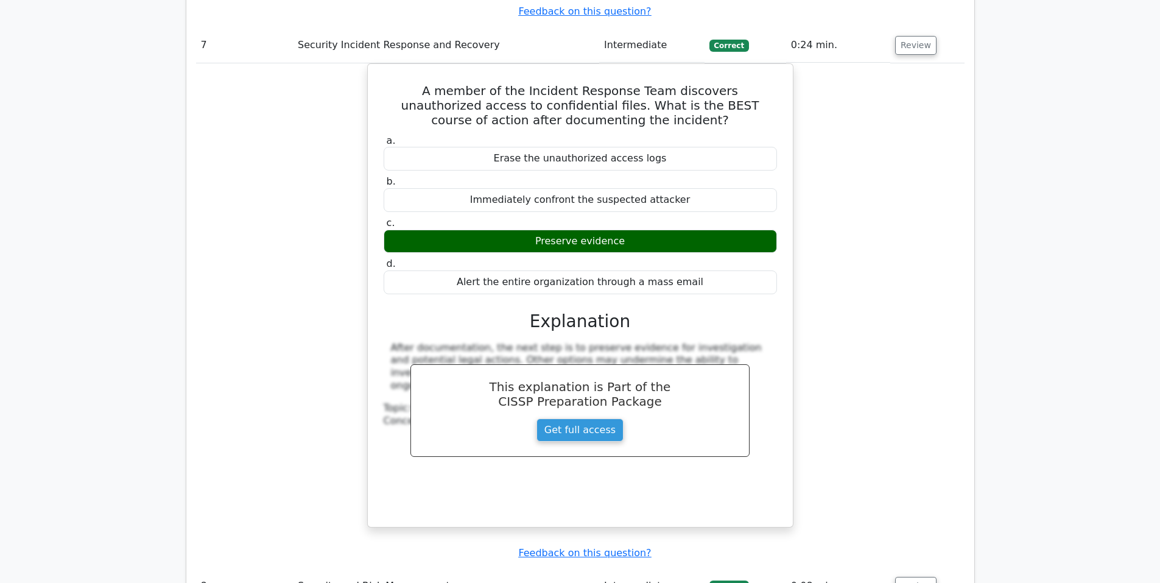
scroll to position [4262, 0]
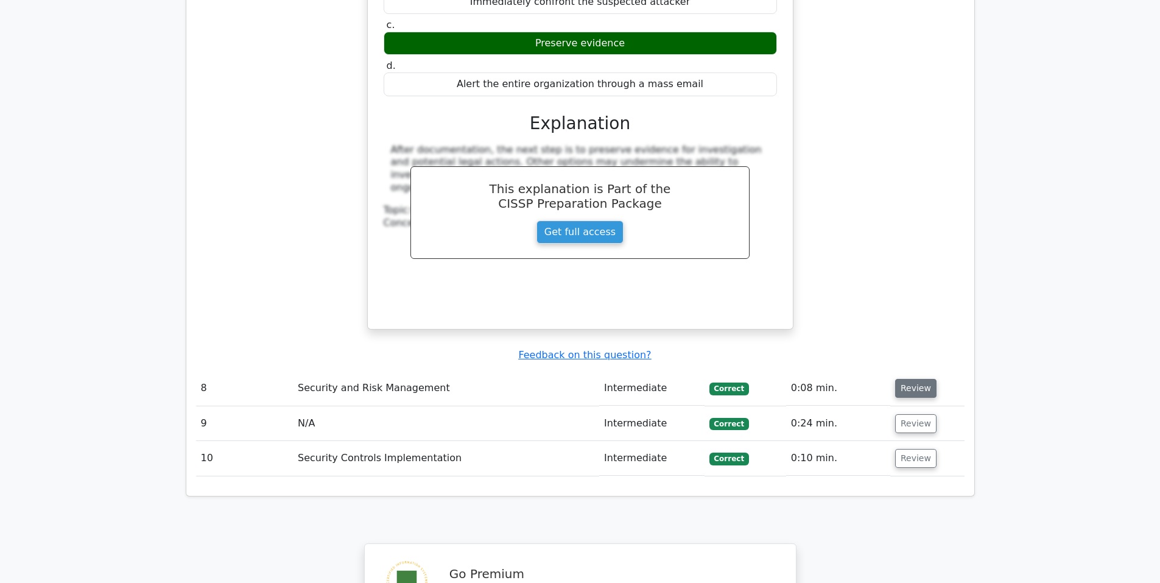
click at [905, 379] on button "Review" at bounding box center [915, 388] width 41 height 19
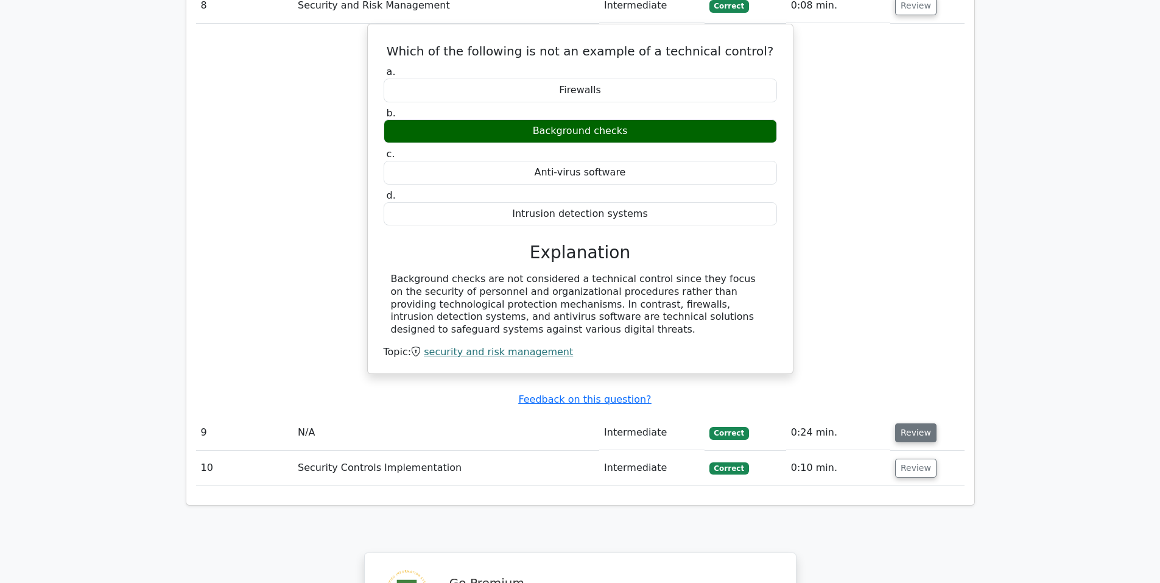
scroll to position [4669, 0]
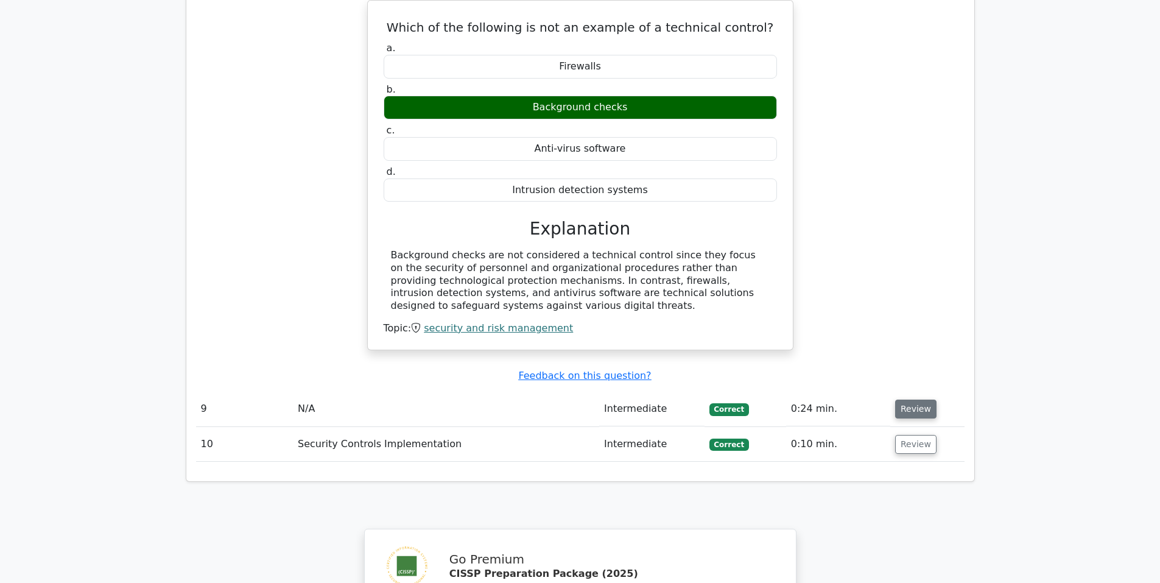
click at [910, 399] on button "Review" at bounding box center [915, 408] width 41 height 19
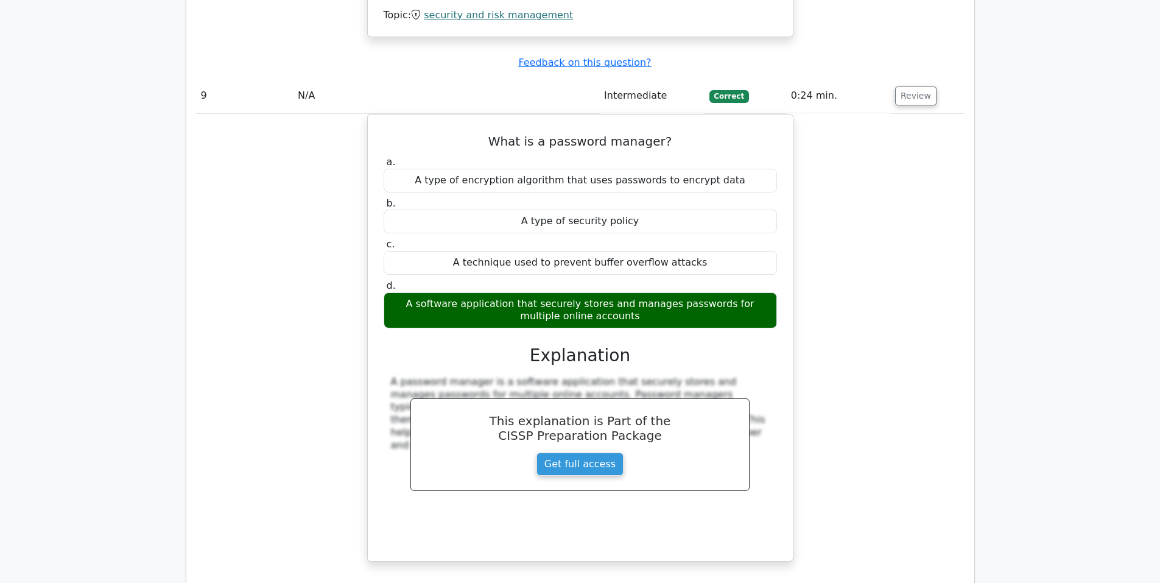
scroll to position [5074, 0]
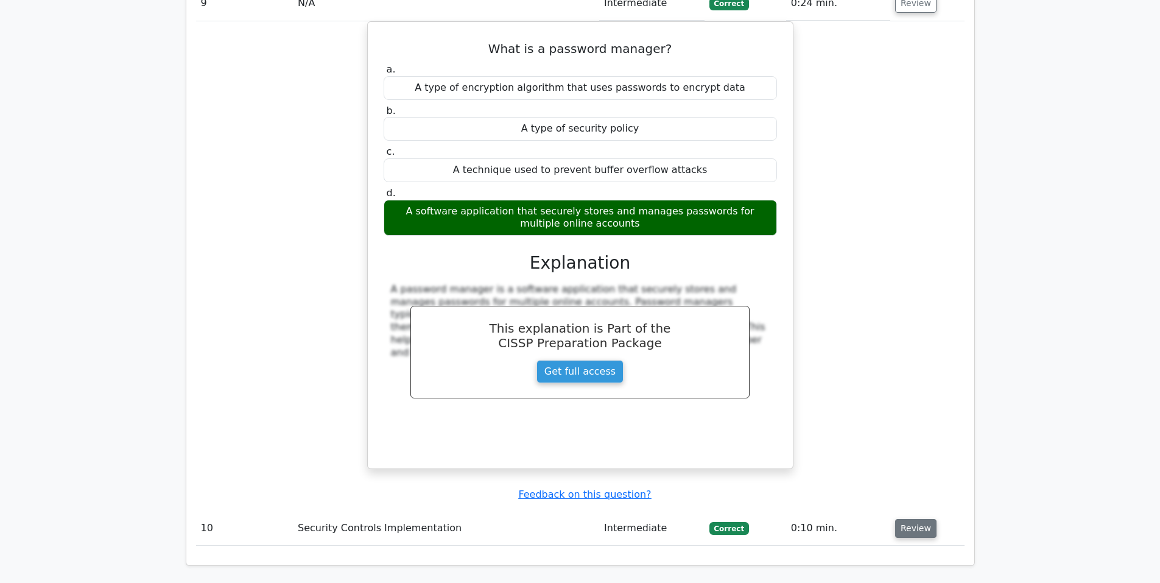
click at [906, 519] on button "Review" at bounding box center [915, 528] width 41 height 19
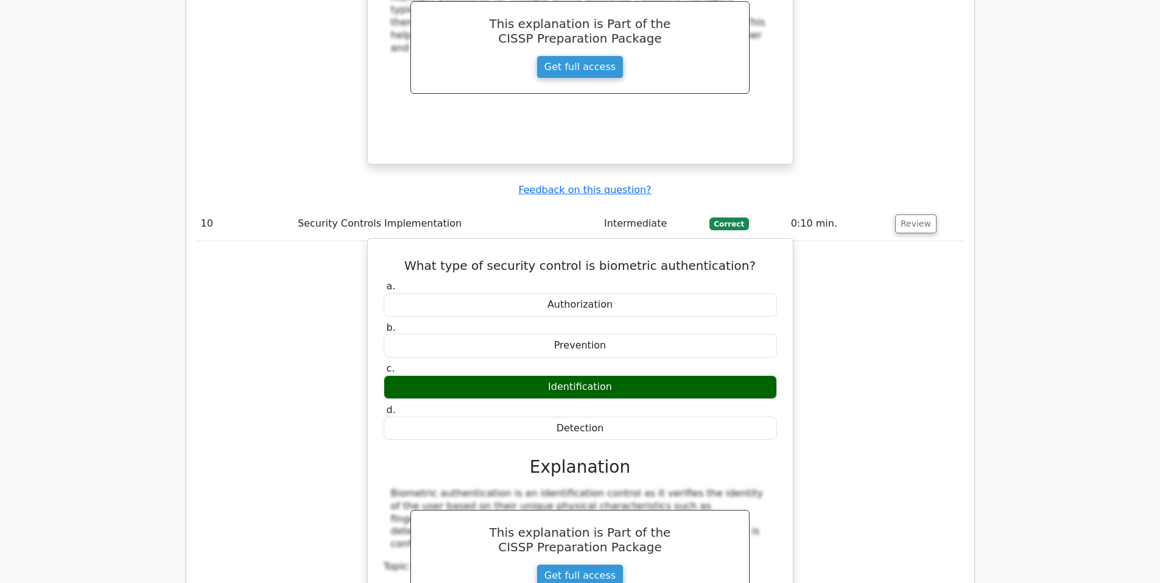
scroll to position [5582, 0]
